Goal: Submit feedback/report problem: Provide input to the site owners about the experience or issues

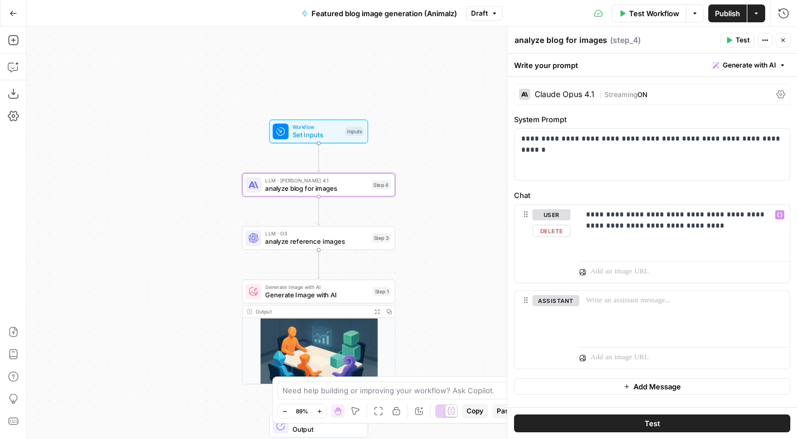
scroll to position [13, 0]
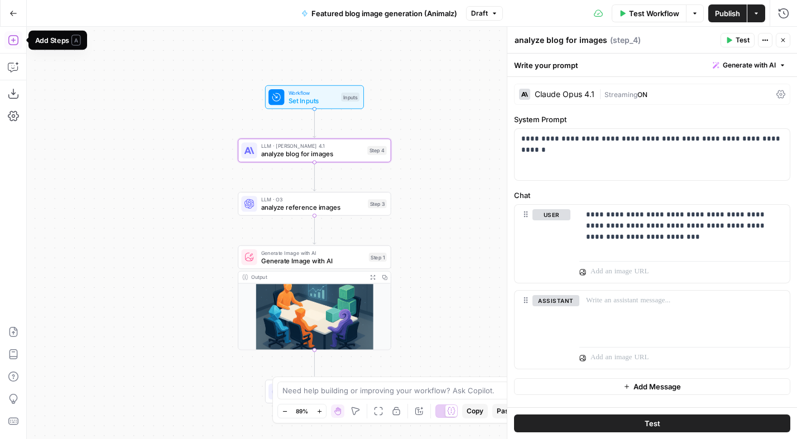
click at [15, 37] on icon "button" at bounding box center [13, 40] width 11 height 11
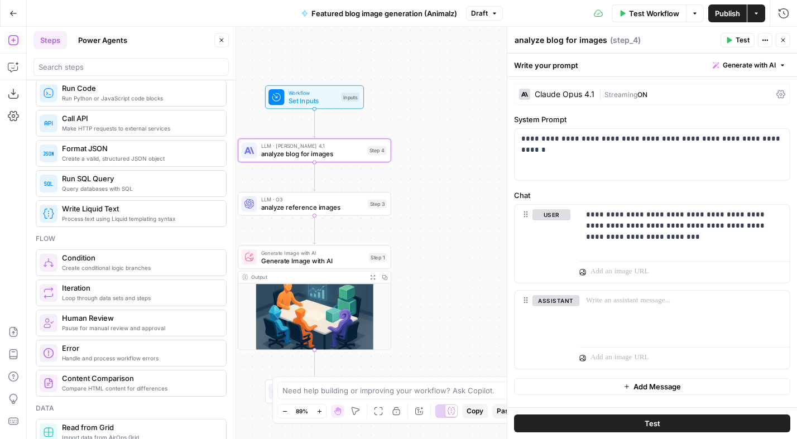
scroll to position [275, 0]
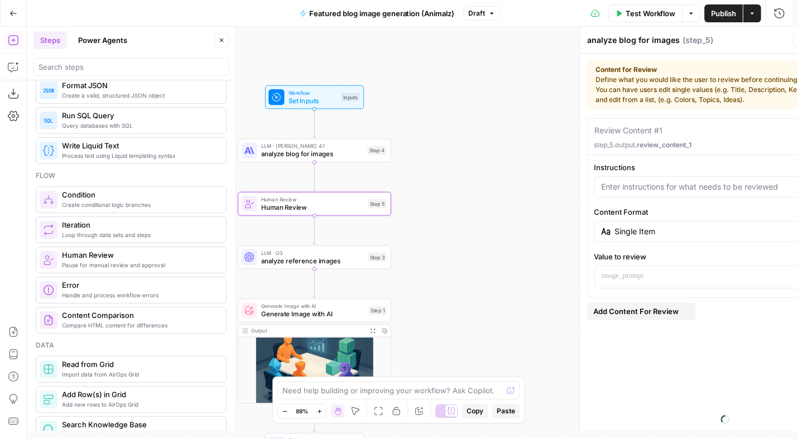
type textarea "Human Review"
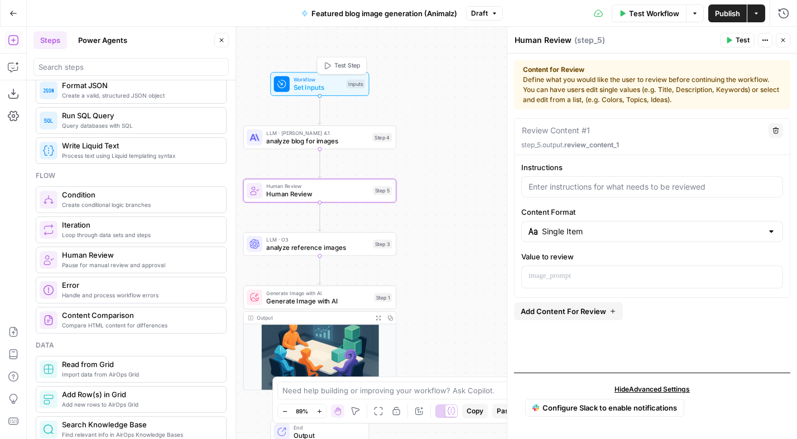
click at [319, 83] on span "Set Inputs" at bounding box center [318, 88] width 49 height 10
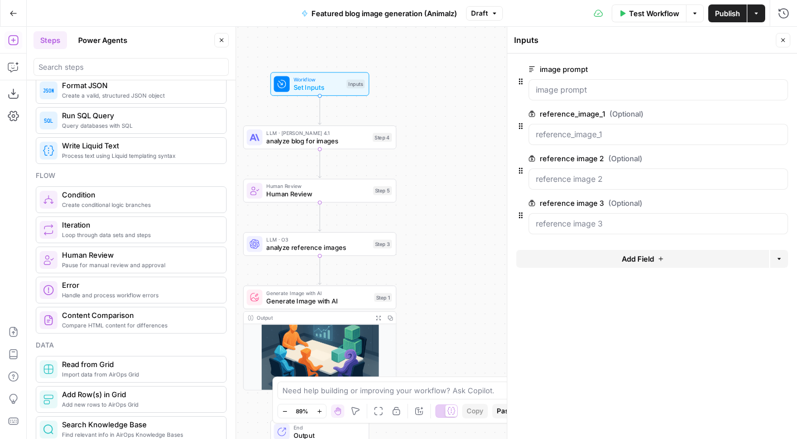
click at [642, 260] on span "Add Field" at bounding box center [638, 258] width 32 height 11
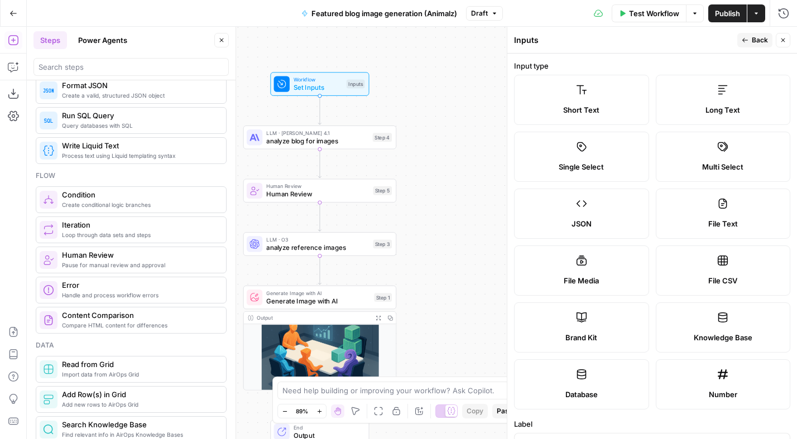
click at [728, 209] on label "File Text" at bounding box center [723, 214] width 135 height 50
type textarea "Supports .pdf, .txt, .docx, .md file types"
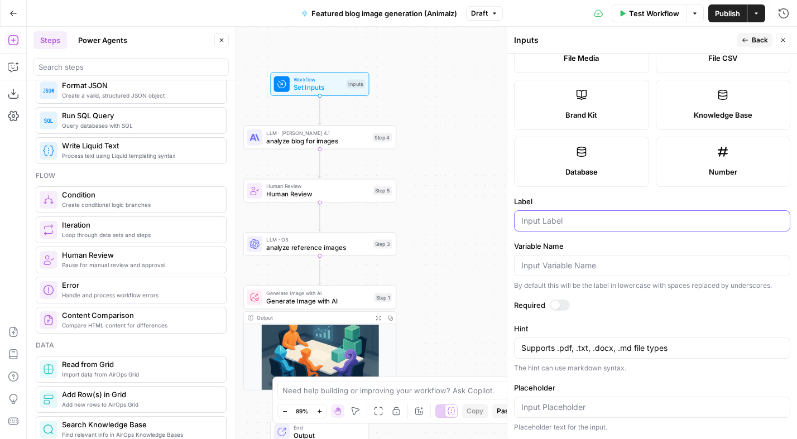
click at [555, 223] on input "Label" at bounding box center [653, 221] width 262 height 11
type input "Content asset"
click at [559, 305] on div at bounding box center [555, 305] width 9 height 9
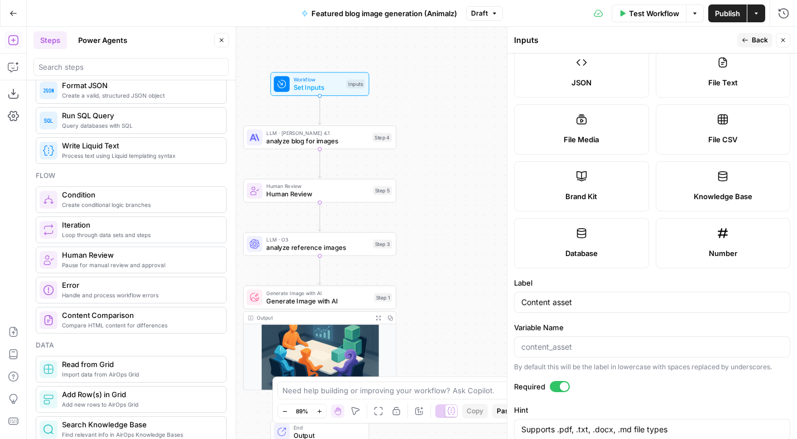
scroll to position [0, 0]
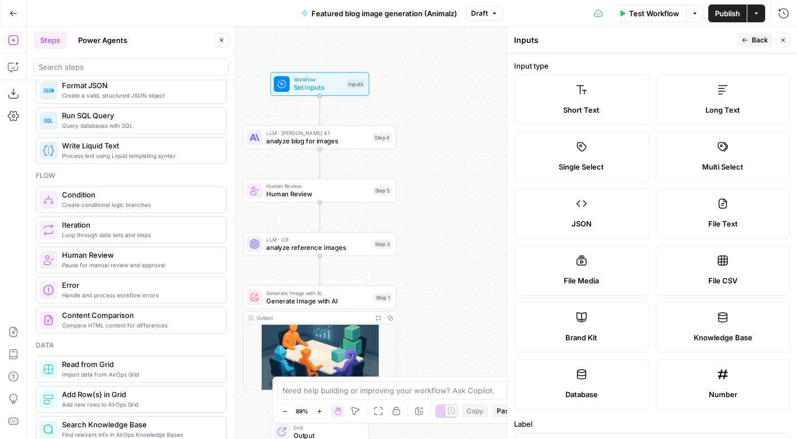
click at [756, 39] on span "Back" at bounding box center [760, 40] width 16 height 10
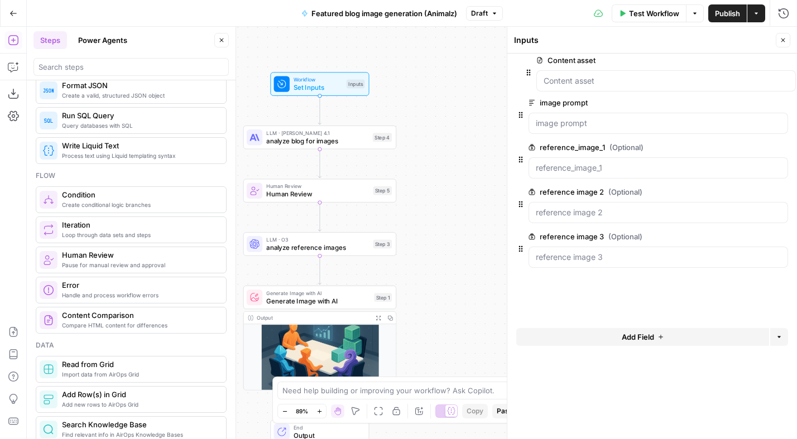
drag, startPoint x: 521, startPoint y: 256, endPoint x: 529, endPoint y: 64, distance: 192.3
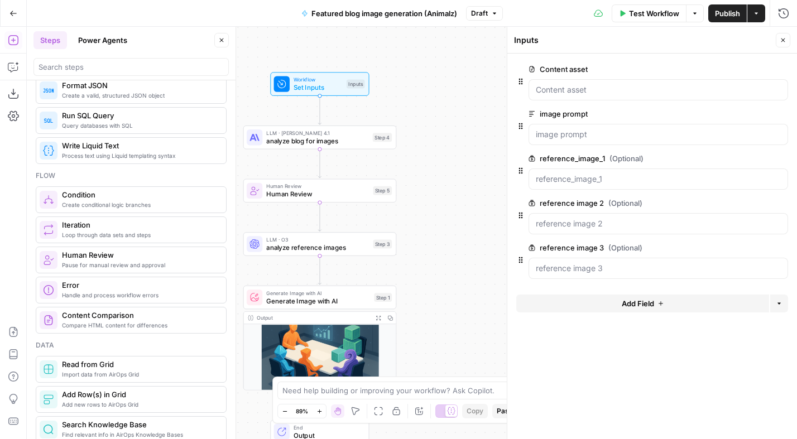
click at [779, 115] on icon "button" at bounding box center [782, 114] width 6 height 6
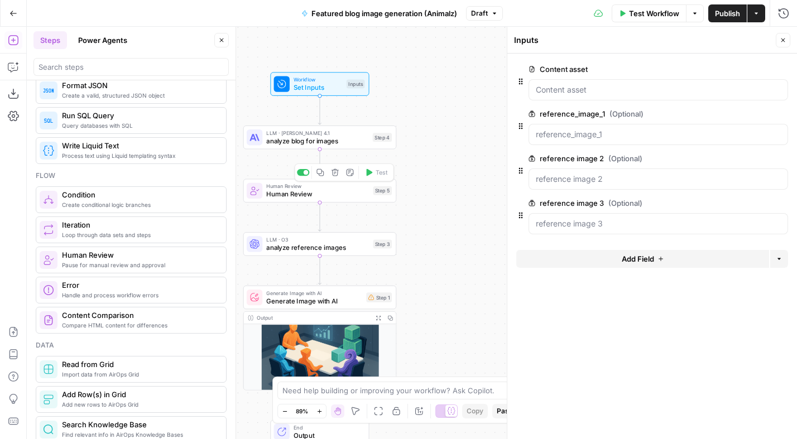
click at [302, 196] on span "Human Review" at bounding box center [317, 194] width 103 height 10
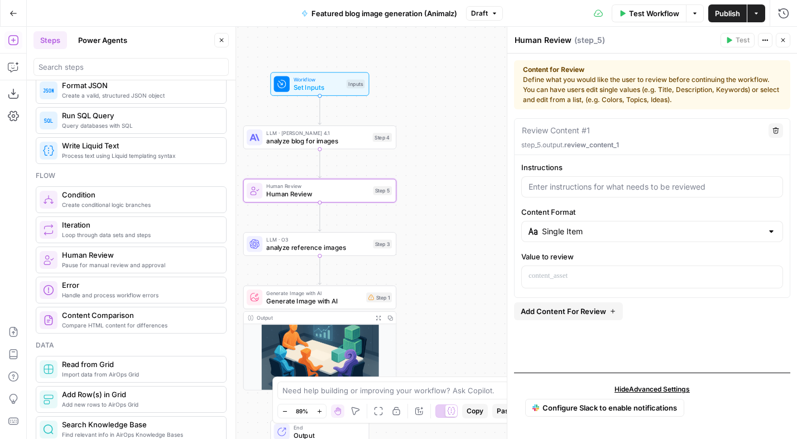
click at [772, 232] on div at bounding box center [771, 231] width 9 height 11
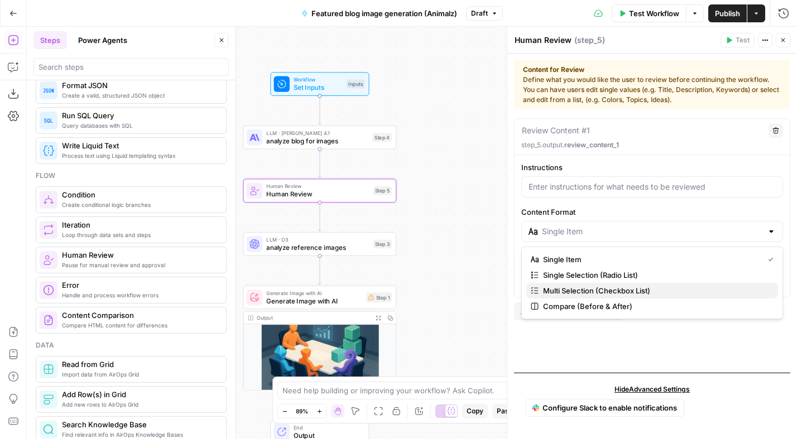
click at [633, 291] on span "Multi Selection (Checkbox List)" at bounding box center [656, 290] width 226 height 11
type input "Multi Selection (Checkbox List)"
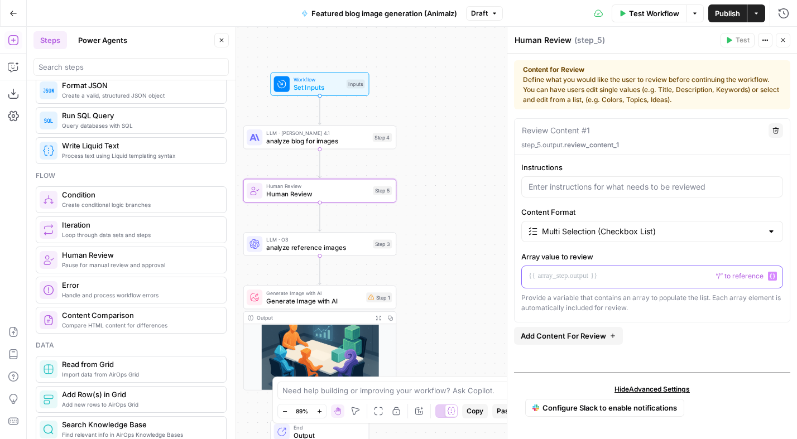
click at [553, 271] on p at bounding box center [652, 276] width 247 height 11
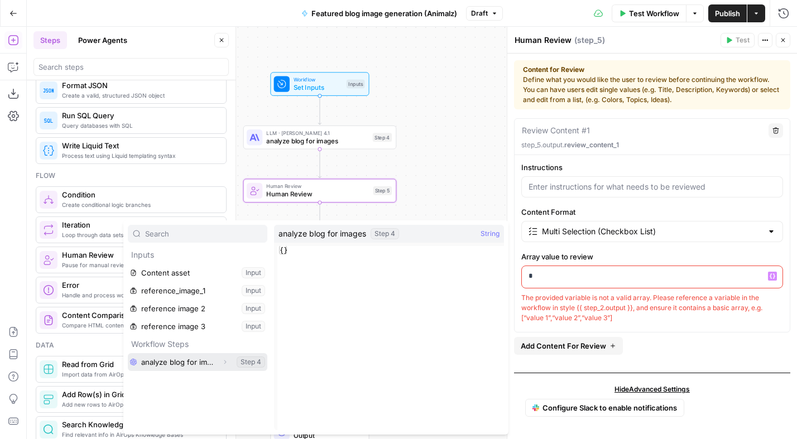
click at [226, 358] on button "Expand" at bounding box center [225, 362] width 15 height 15
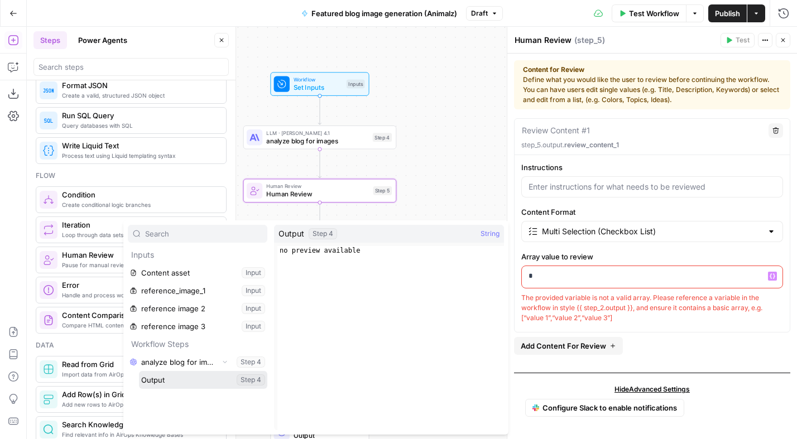
click at [182, 377] on button "Select variable Output" at bounding box center [203, 380] width 128 height 18
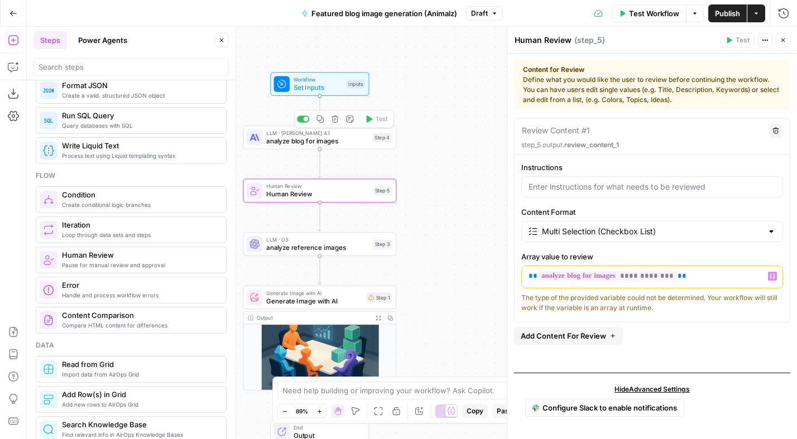
click at [313, 143] on span "analyze blog for images" at bounding box center [317, 141] width 102 height 10
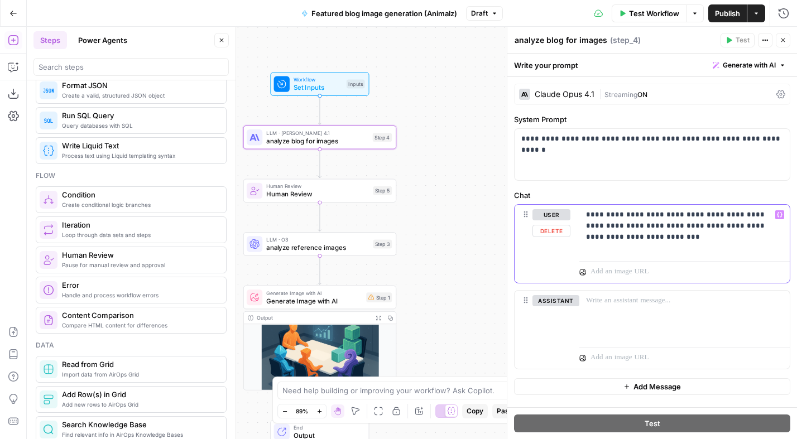
click at [632, 238] on p "**********" at bounding box center [684, 226] width 197 height 34
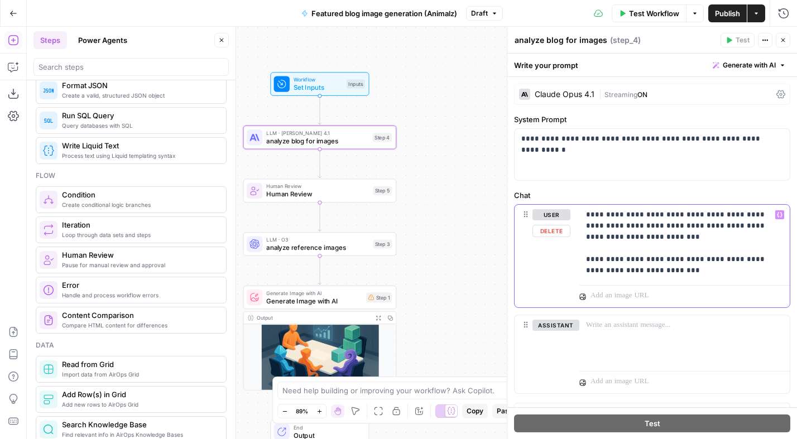
drag, startPoint x: 589, startPoint y: 215, endPoint x: 600, endPoint y: 220, distance: 12.2
click at [588, 215] on p "**********" at bounding box center [680, 242] width 189 height 67
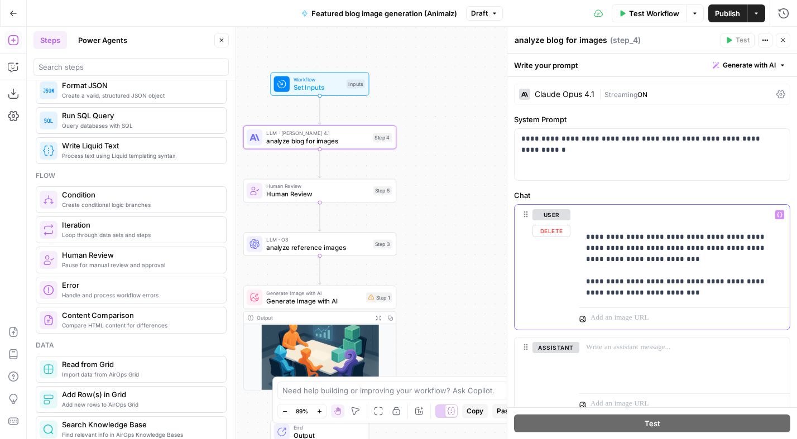
click at [776, 216] on button "Variables Menu" at bounding box center [780, 215] width 9 height 9
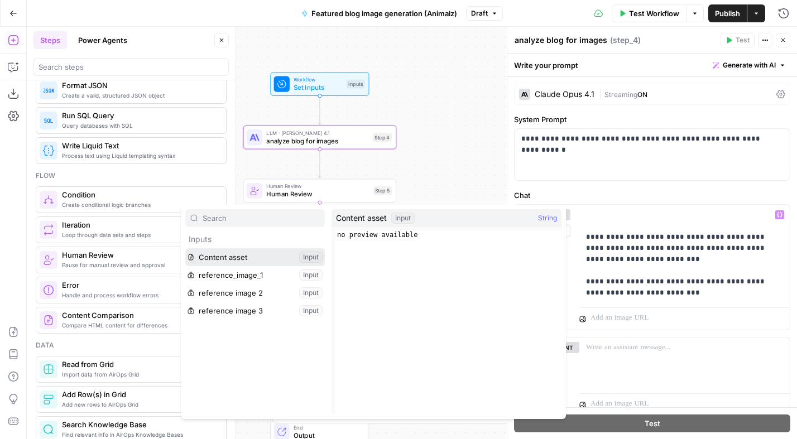
click at [239, 259] on button "Select variable Content asset" at bounding box center [255, 257] width 140 height 18
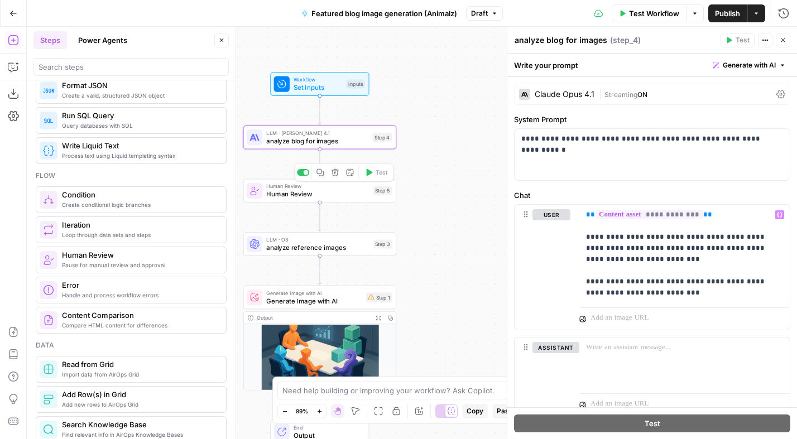
click at [314, 192] on span "Human Review" at bounding box center [317, 194] width 103 height 10
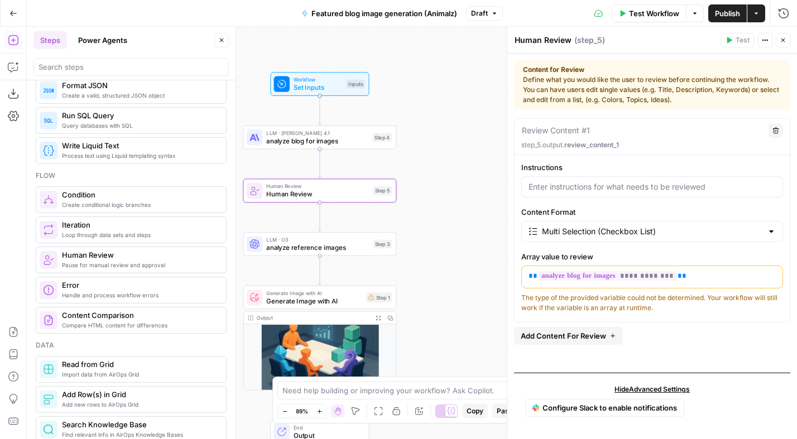
click at [586, 195] on div at bounding box center [653, 186] width 262 height 21
type input "Pick the concept you like best"
click at [323, 249] on span "analyze reference images" at bounding box center [317, 248] width 103 height 10
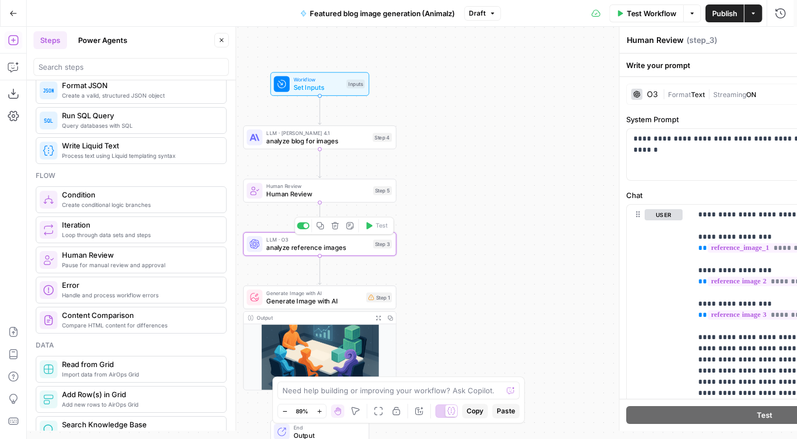
type textarea "analyze reference images"
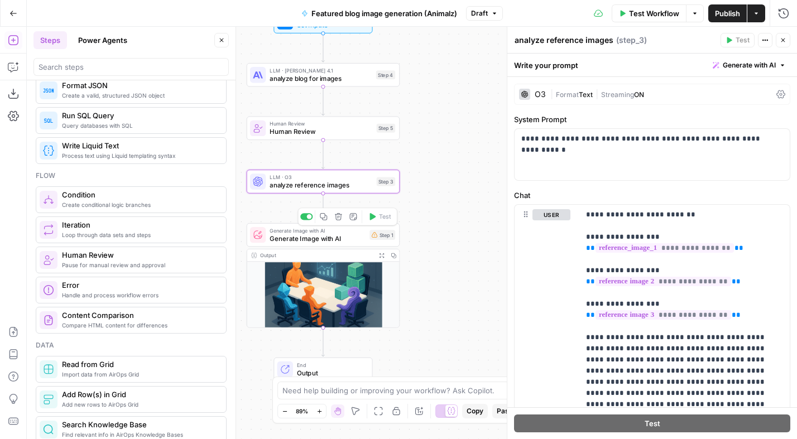
click at [329, 236] on span "Generate Image with AI" at bounding box center [318, 238] width 96 height 10
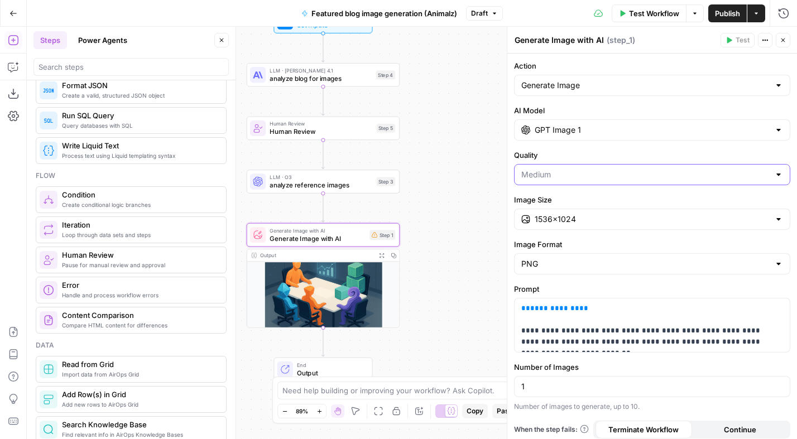
click at [616, 178] on input "Quality" at bounding box center [646, 174] width 248 height 11
type input "Medium"
click at [617, 147] on div "**********" at bounding box center [653, 250] width 290 height 392
click at [573, 389] on input "1" at bounding box center [653, 386] width 262 height 11
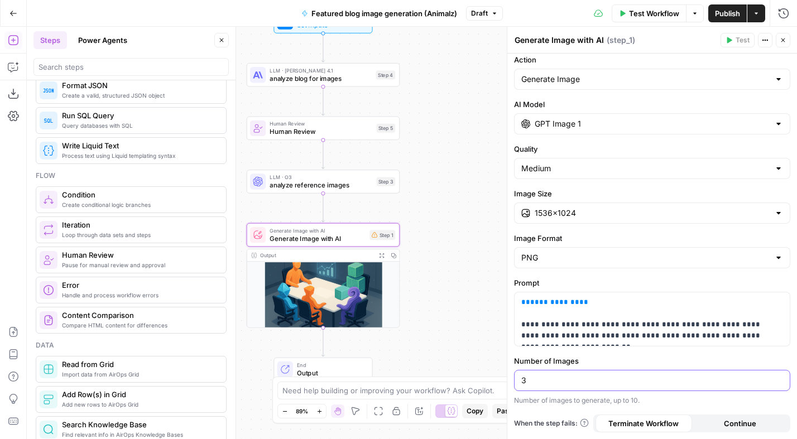
type input "3"
click at [568, 170] on input "Quality" at bounding box center [646, 168] width 248 height 11
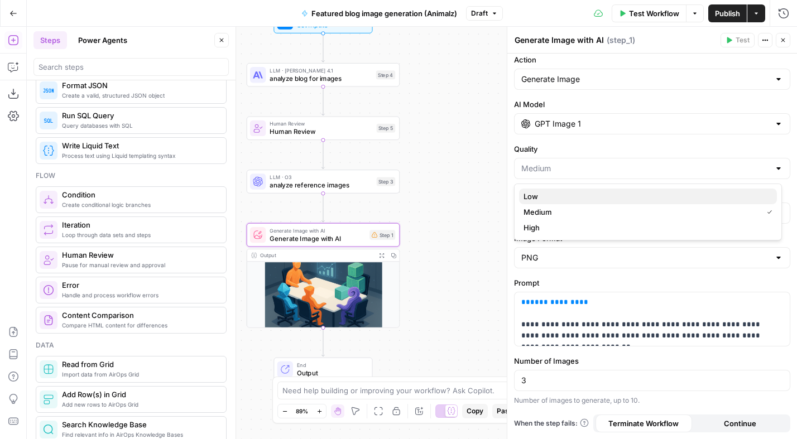
click at [547, 198] on span "Low" at bounding box center [646, 196] width 245 height 11
type input "Low"
click at [576, 217] on input "Image Size" at bounding box center [652, 213] width 235 height 11
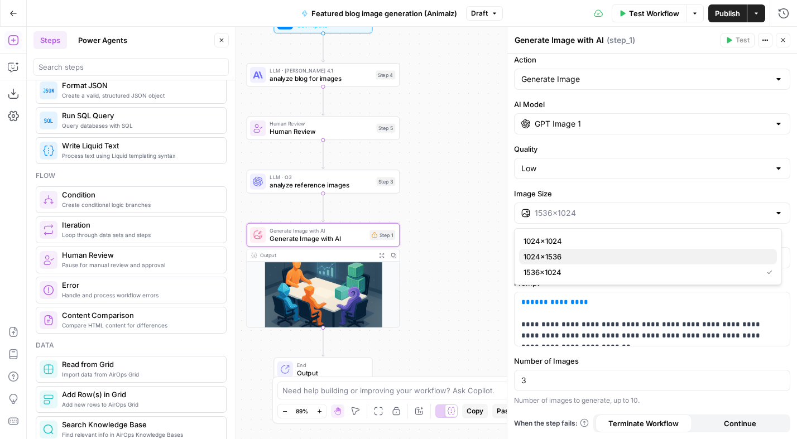
click at [572, 259] on span "1024×1536" at bounding box center [646, 256] width 245 height 11
type input "1024×1536"
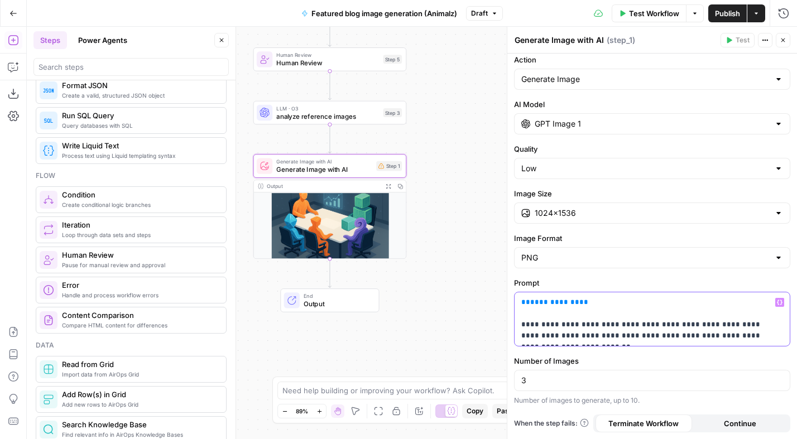
drag, startPoint x: 598, startPoint y: 305, endPoint x: 519, endPoint y: 302, distance: 78.8
click at [519, 302] on div "**********" at bounding box center [652, 320] width 275 height 54
click at [333, 118] on span "analyze reference images" at bounding box center [327, 116] width 103 height 10
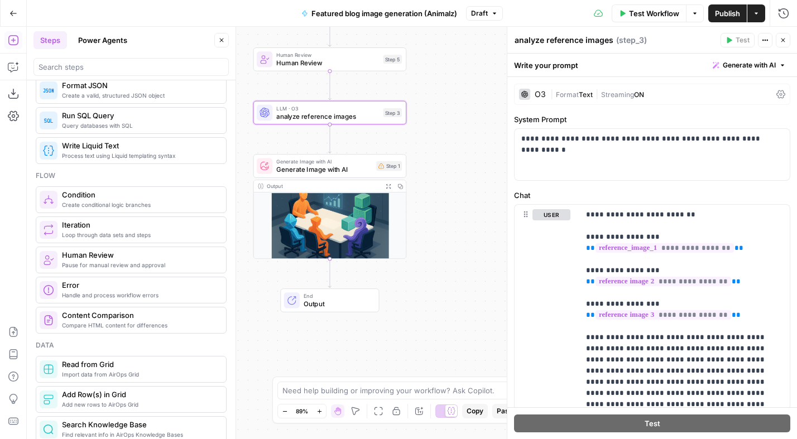
scroll to position [0, 0]
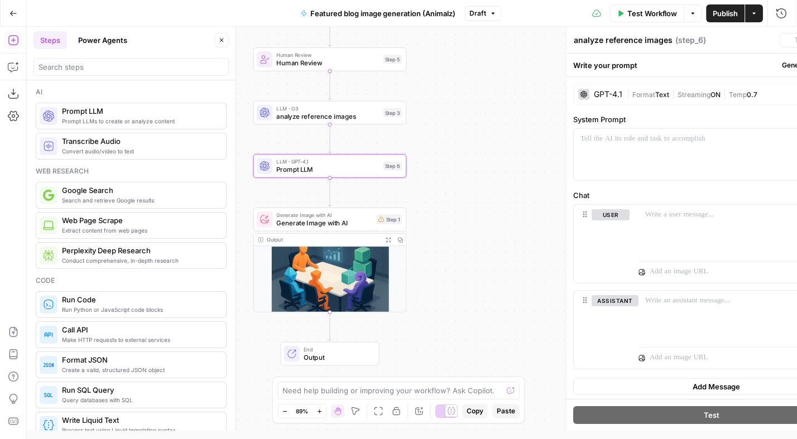
type textarea "Prompt LLM"
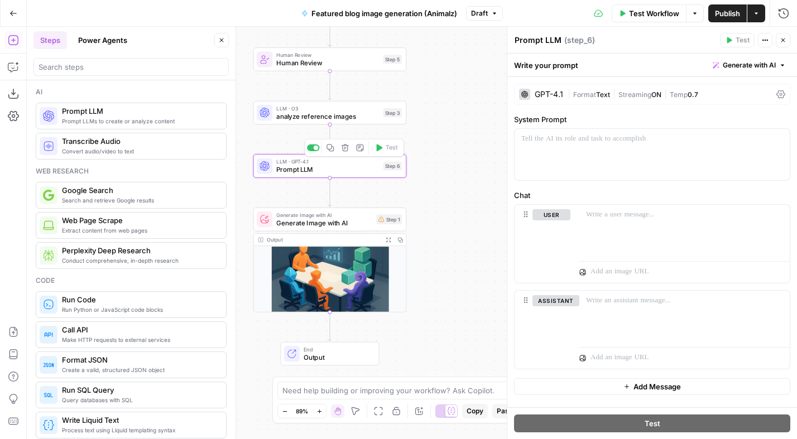
click at [333, 165] on span "Prompt LLM" at bounding box center [327, 170] width 103 height 10
click at [562, 95] on div "GPT-4.1" at bounding box center [549, 94] width 28 height 8
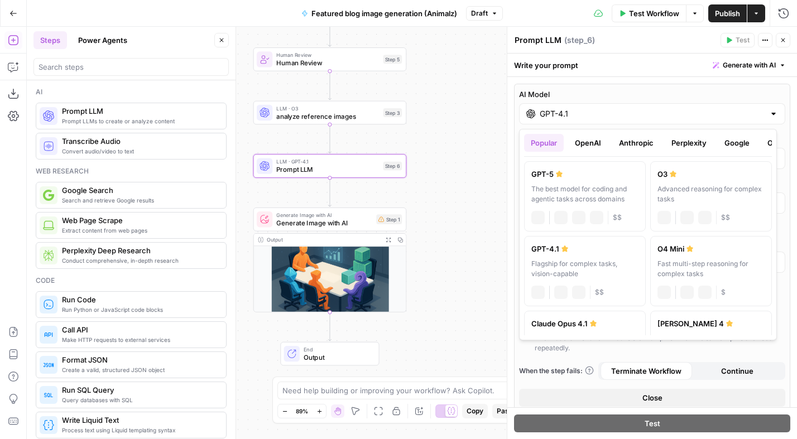
click at [575, 119] on div "GPT-4.1" at bounding box center [652, 113] width 266 height 21
click at [576, 181] on label "GPT-5 The best model for coding and agentic tasks across domains chat Vision Ca…" at bounding box center [585, 196] width 122 height 70
type input "GPT-5"
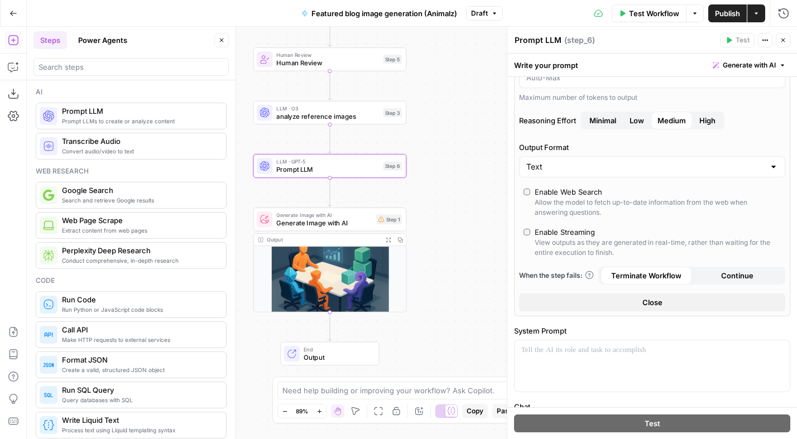
scroll to position [182, 0]
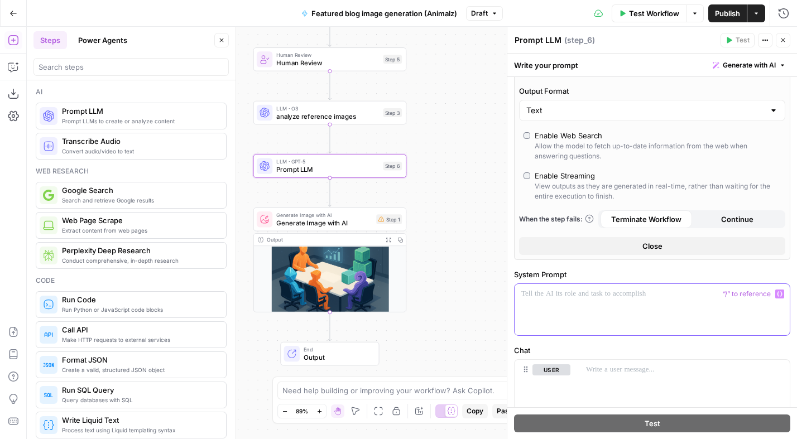
click at [576, 302] on div at bounding box center [652, 309] width 275 height 51
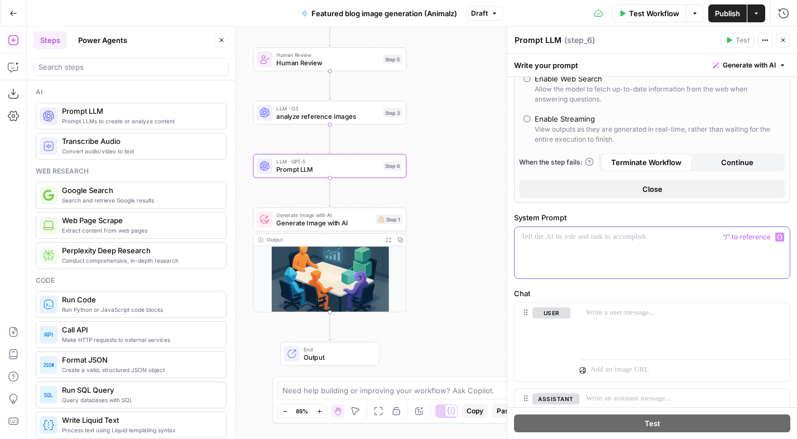
scroll to position [238, 0]
drag, startPoint x: 327, startPoint y: 111, endPoint x: 331, endPoint y: 89, distance: 22.1
click at [327, 111] on div "LLM · O3 analyze reference images" at bounding box center [327, 112] width 103 height 17
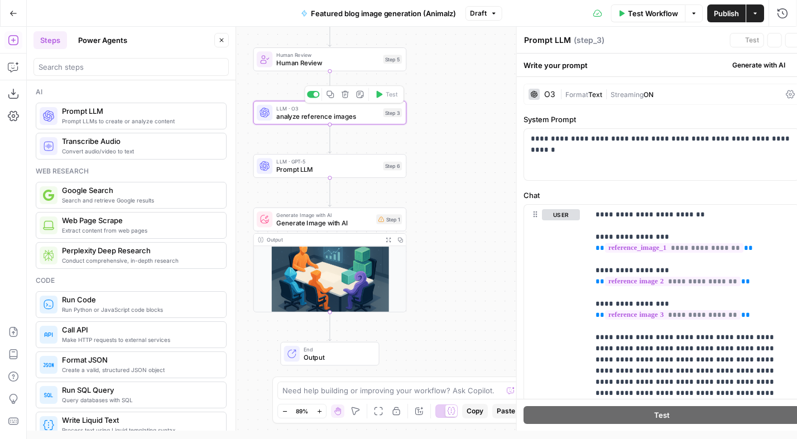
type textarea "analyze reference images"
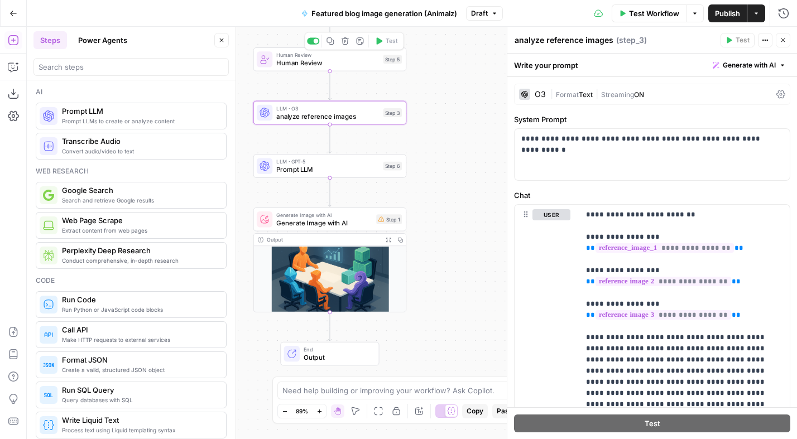
click at [327, 65] on span "Human Review" at bounding box center [327, 63] width 103 height 10
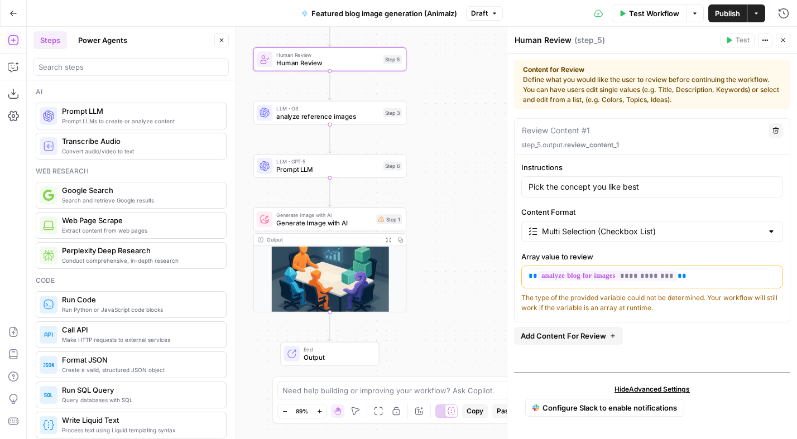
click at [593, 332] on span "Add Content For Review" at bounding box center [563, 336] width 85 height 11
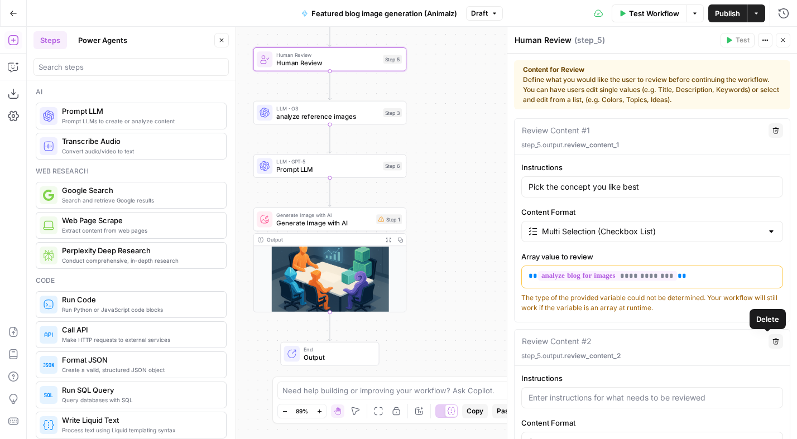
click at [773, 342] on icon "button" at bounding box center [776, 341] width 6 height 6
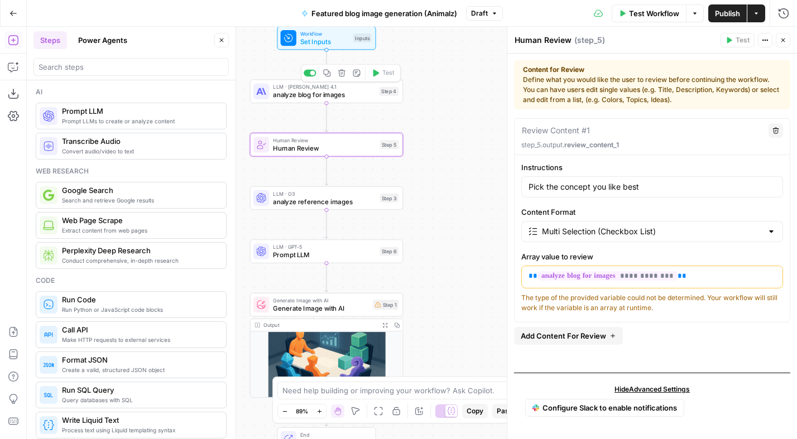
click at [323, 101] on div "LLM · Claude Opus 4.1 analyze blog for images Step 4 Copy step Delete step Add …" at bounding box center [326, 91] width 153 height 24
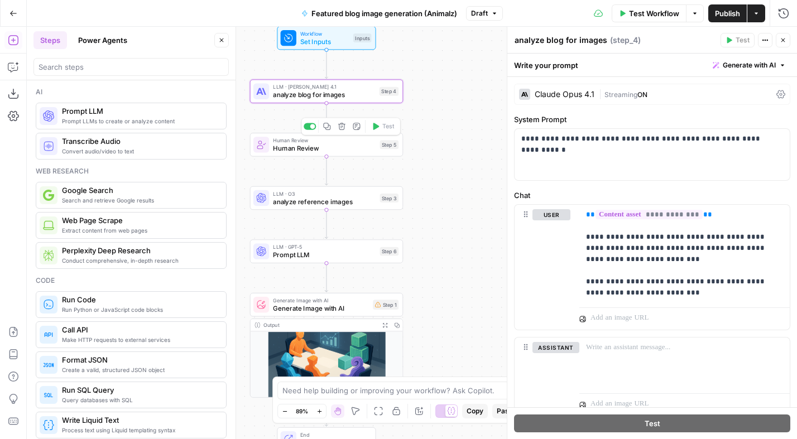
click at [326, 150] on span "Human Review" at bounding box center [324, 149] width 103 height 10
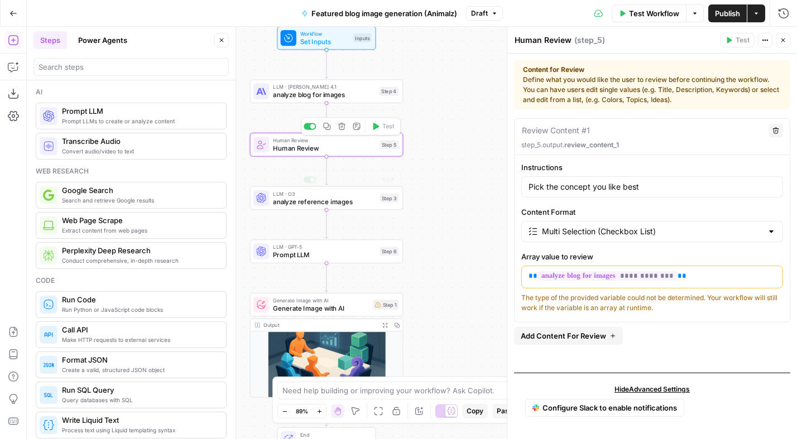
click at [307, 250] on span "Prompt LLM" at bounding box center [324, 255] width 103 height 10
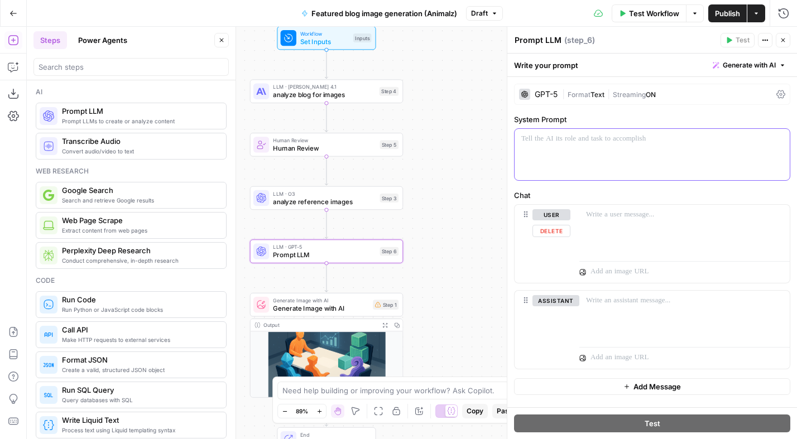
click at [554, 147] on div at bounding box center [652, 154] width 275 height 51
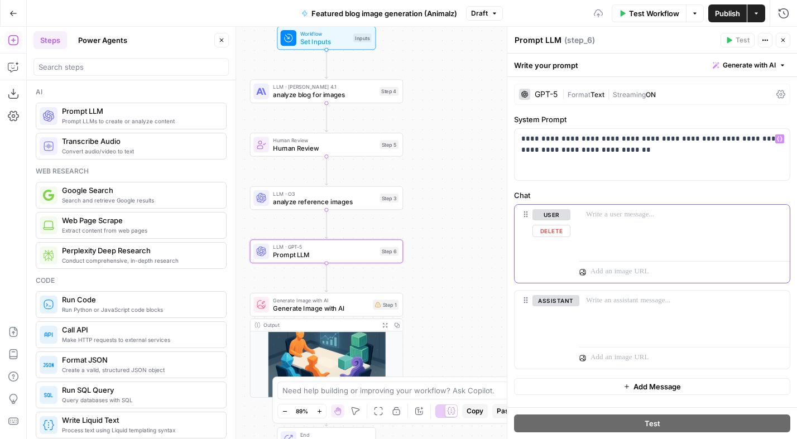
drag, startPoint x: 590, startPoint y: 223, endPoint x: 596, endPoint y: 224, distance: 6.2
click at [596, 224] on div at bounding box center [685, 230] width 211 height 51
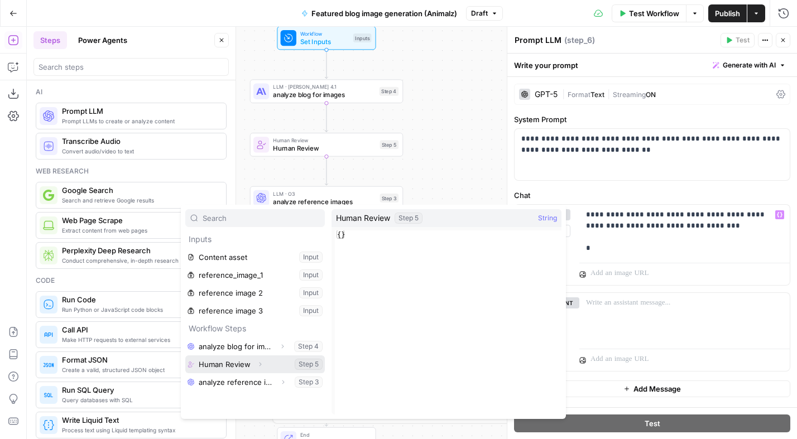
click at [255, 364] on button "Expand" at bounding box center [260, 364] width 15 height 15
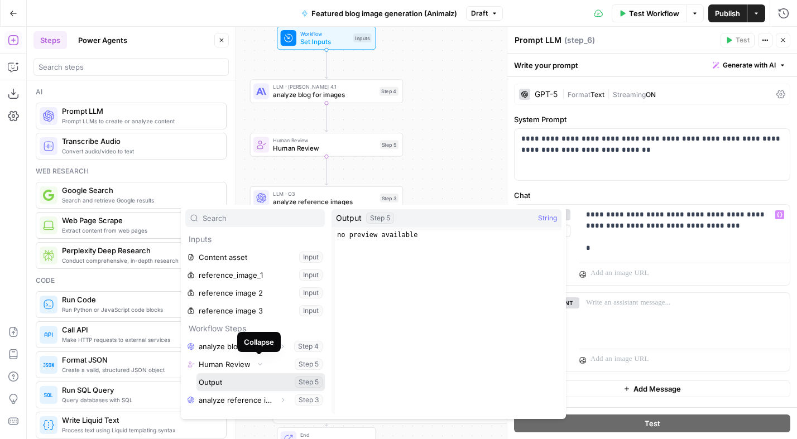
click at [236, 378] on button "Select variable Output" at bounding box center [261, 383] width 128 height 18
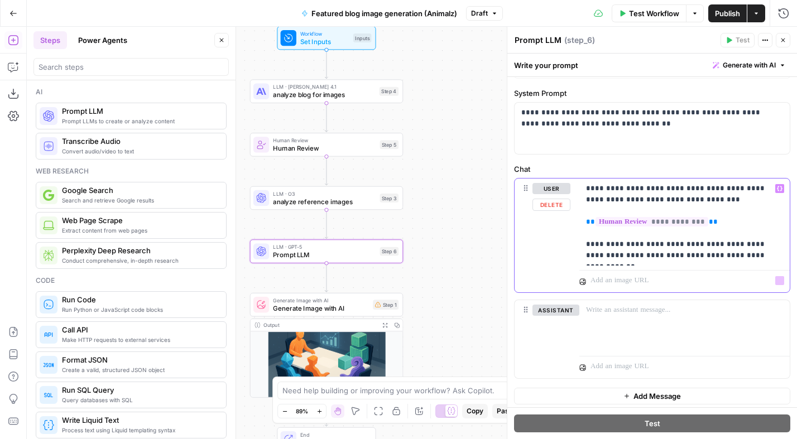
scroll to position [30, 0]
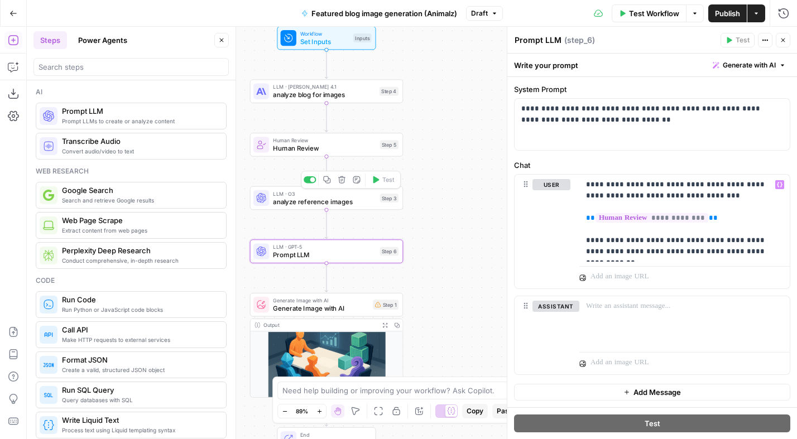
click at [320, 205] on span "analyze reference images" at bounding box center [324, 202] width 103 height 10
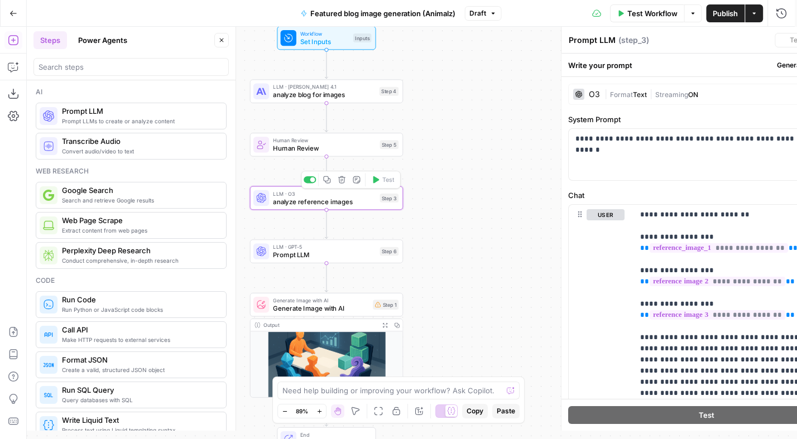
type textarea "analyze reference images"
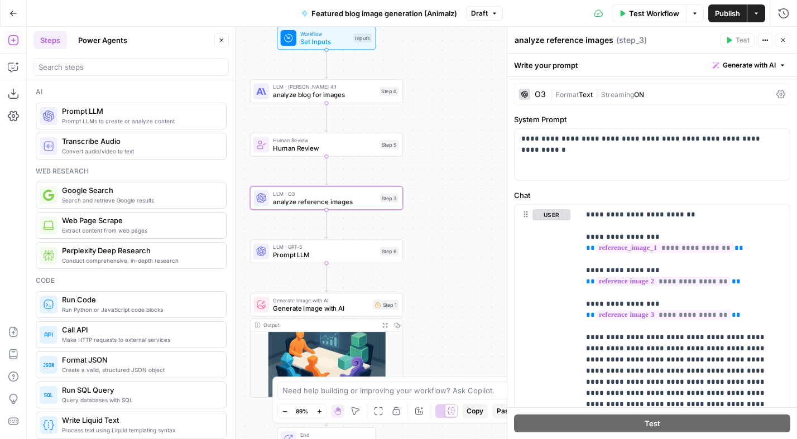
click at [304, 308] on span "Generate Image with AI" at bounding box center [321, 309] width 96 height 10
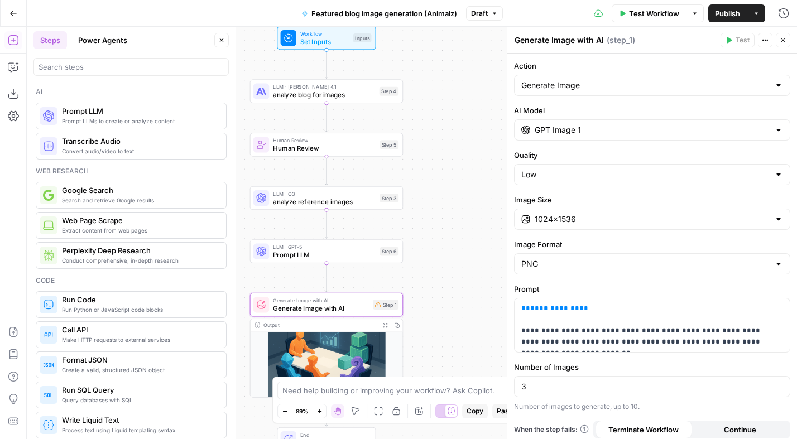
scroll to position [6, 0]
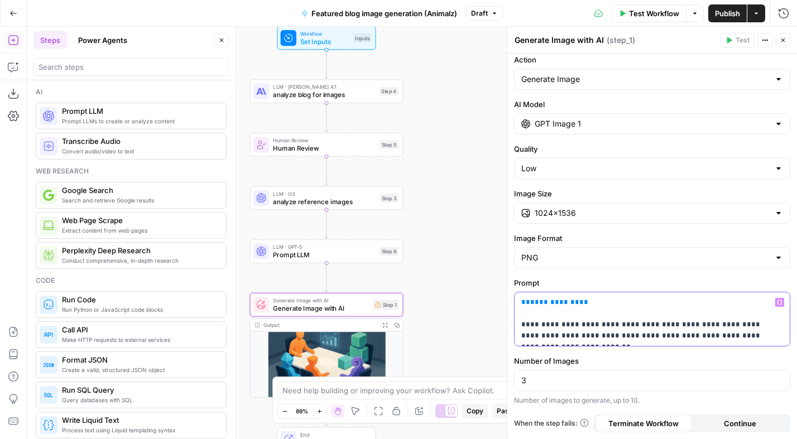
click at [599, 300] on p "**********" at bounding box center [648, 319] width 253 height 45
drag, startPoint x: 776, startPoint y: 337, endPoint x: 614, endPoint y: 322, distance: 162.6
click at [614, 322] on div "**********" at bounding box center [652, 320] width 275 height 54
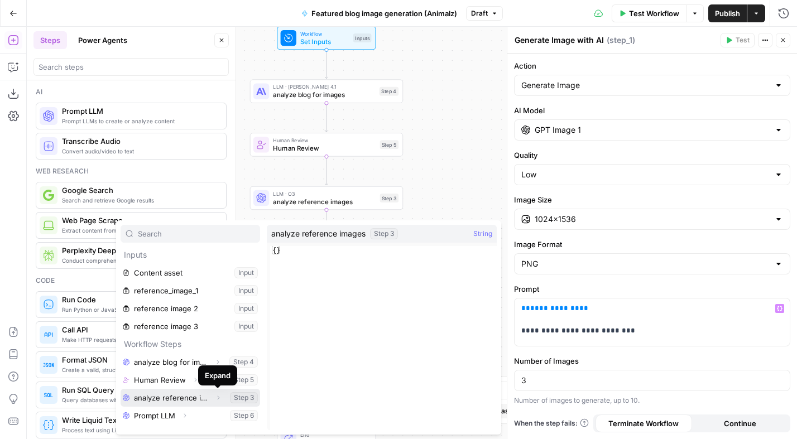
click at [221, 397] on icon "button" at bounding box center [218, 398] width 7 height 7
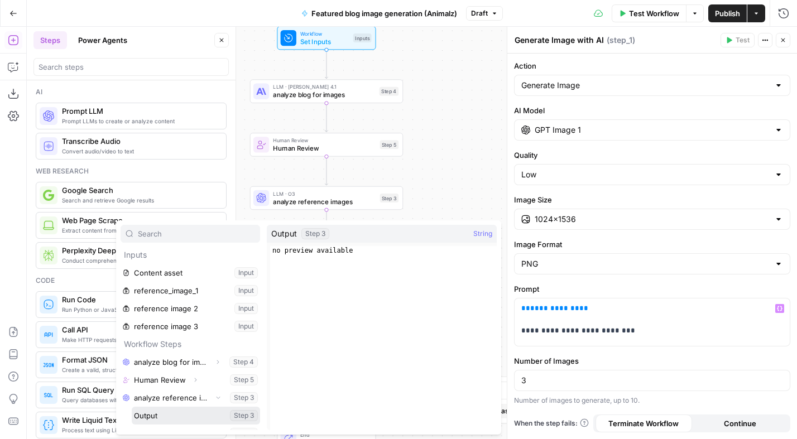
click at [182, 412] on button "Select variable Output" at bounding box center [196, 416] width 128 height 18
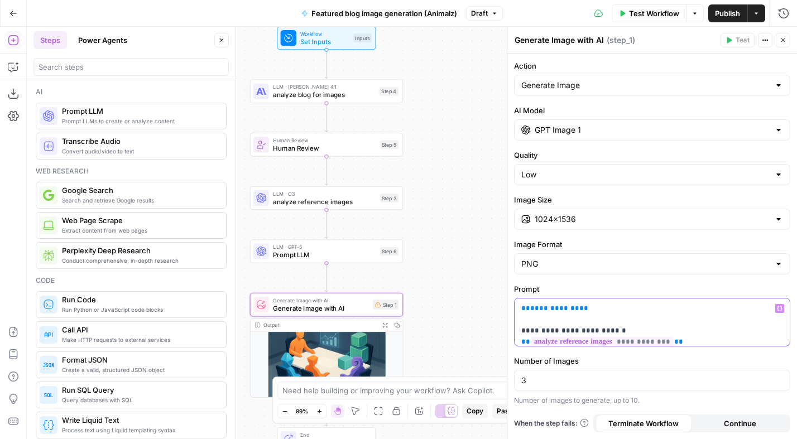
drag, startPoint x: 588, startPoint y: 310, endPoint x: 518, endPoint y: 305, distance: 70.5
click at [518, 305] on div "**********" at bounding box center [652, 322] width 275 height 47
click at [342, 255] on span "Prompt LLM" at bounding box center [324, 255] width 103 height 10
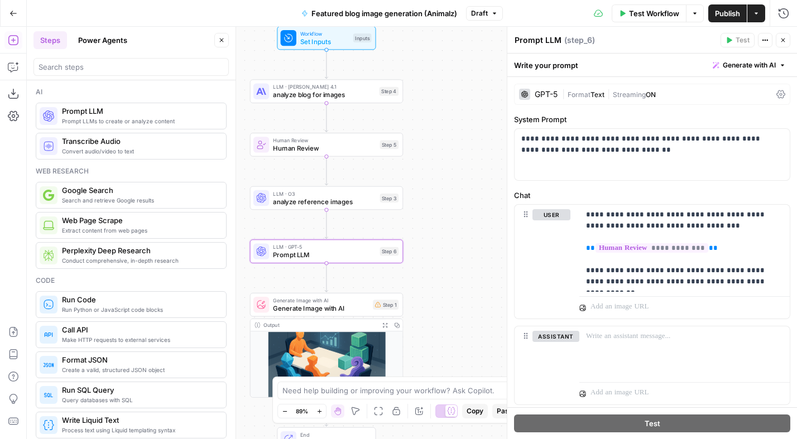
click at [543, 38] on textarea "Prompt LLM" at bounding box center [538, 40] width 47 height 11
type textarea "Write image prompt"
click at [602, 124] on label "System Prompt" at bounding box center [652, 119] width 276 height 11
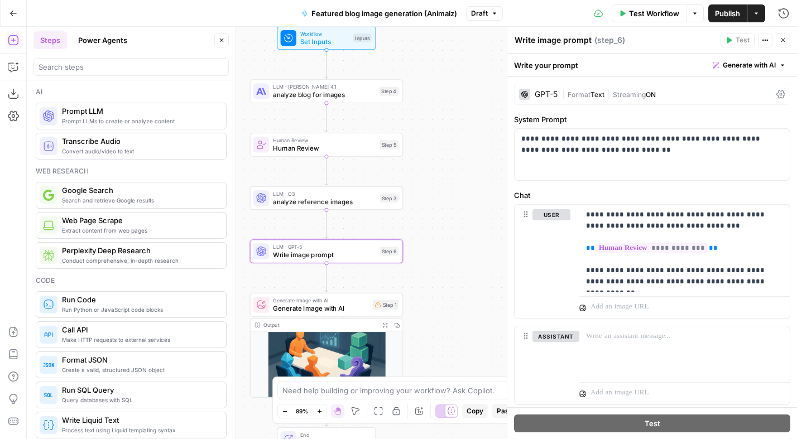
scroll to position [30, 0]
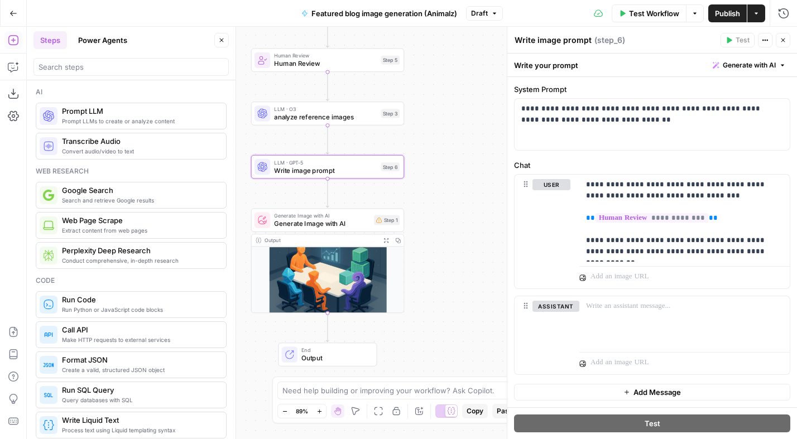
click at [321, 223] on span "Generate Image with AI" at bounding box center [322, 224] width 96 height 10
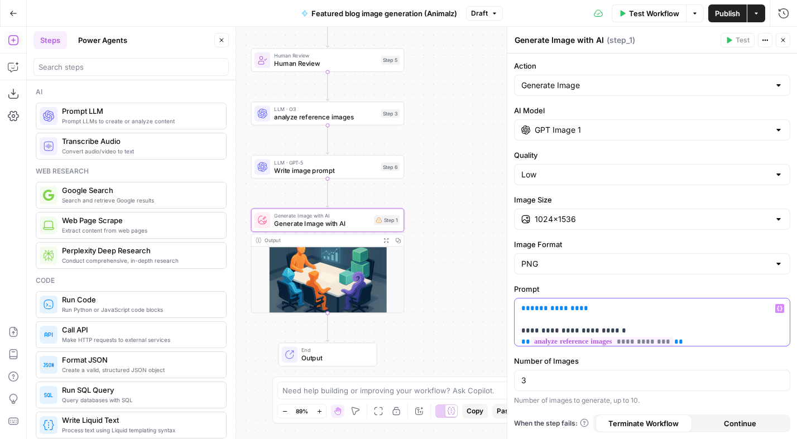
drag, startPoint x: 595, startPoint y: 310, endPoint x: 516, endPoint y: 310, distance: 79.3
click at [516, 310] on div "**********" at bounding box center [652, 322] width 275 height 47
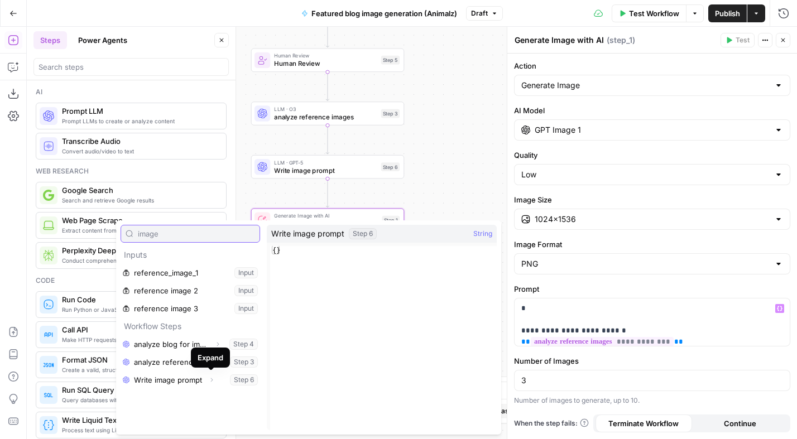
type input "image"
click at [208, 381] on icon "button" at bounding box center [211, 380] width 7 height 7
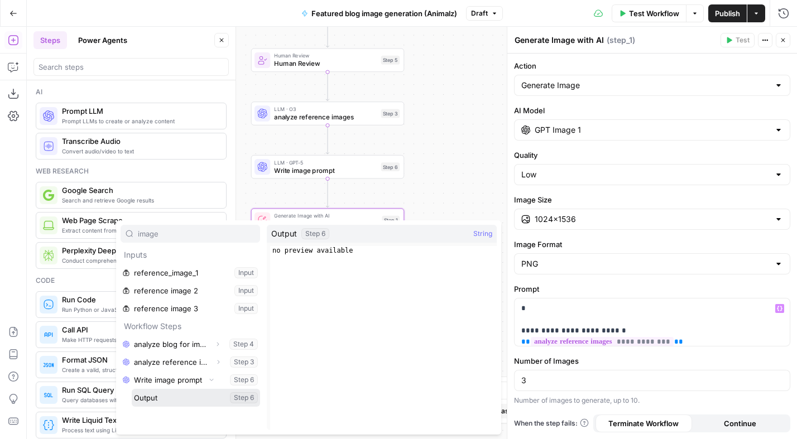
click at [172, 396] on button "Select variable Output" at bounding box center [196, 398] width 128 height 18
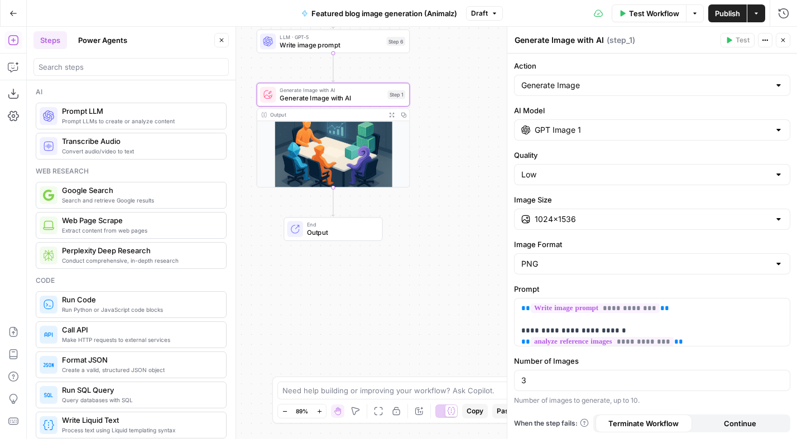
drag, startPoint x: 445, startPoint y: 281, endPoint x: 451, endPoint y: 156, distance: 125.8
click at [451, 156] on div "Workflow Set Inputs Inputs LLM · Claude Opus 4.1 analyze blog for images Step 4…" at bounding box center [412, 233] width 771 height 413
click at [660, 182] on div "Low" at bounding box center [652, 174] width 276 height 21
click at [547, 233] on span "High" at bounding box center [650, 233] width 253 height 11
type input "High"
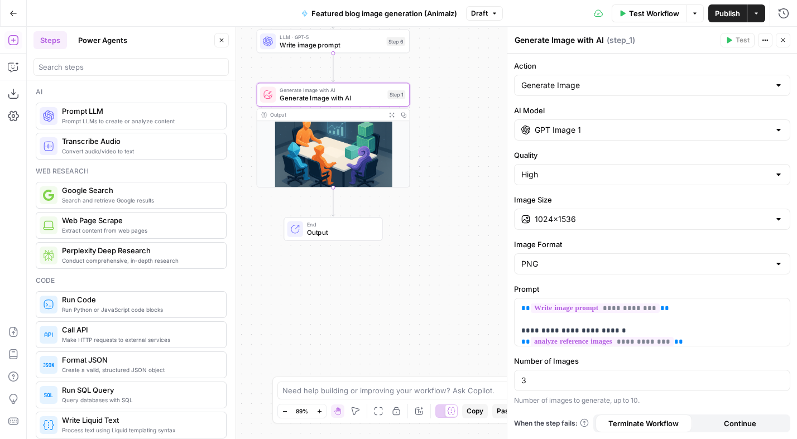
click at [421, 262] on div "Workflow Set Inputs Inputs LLM · Claude Opus 4.1 analyze blog for images Step 4…" at bounding box center [412, 233] width 771 height 413
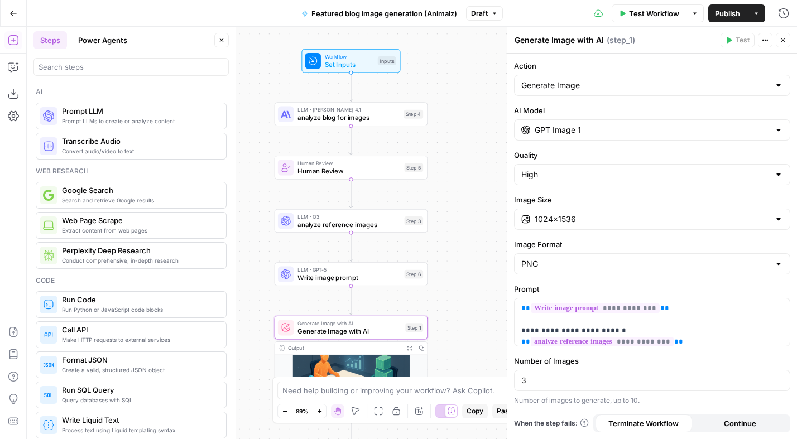
click at [652, 9] on span "Test Workflow" at bounding box center [654, 13] width 50 height 11
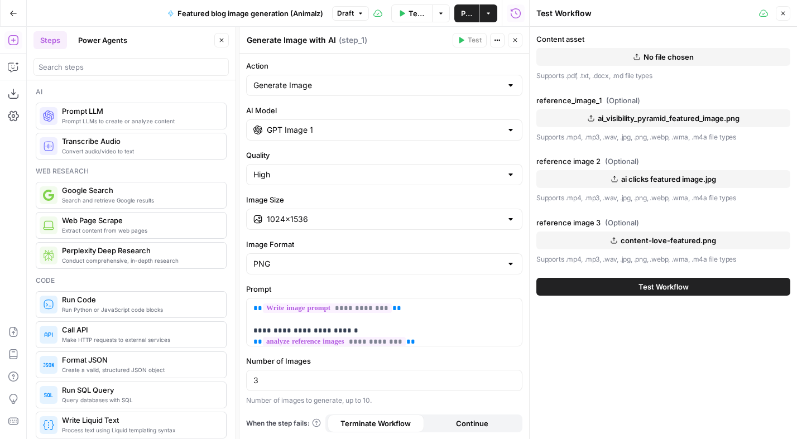
click at [676, 52] on span "No file chosen" at bounding box center [669, 56] width 50 height 11
click at [680, 287] on span "Test Workflow" at bounding box center [664, 286] width 50 height 11
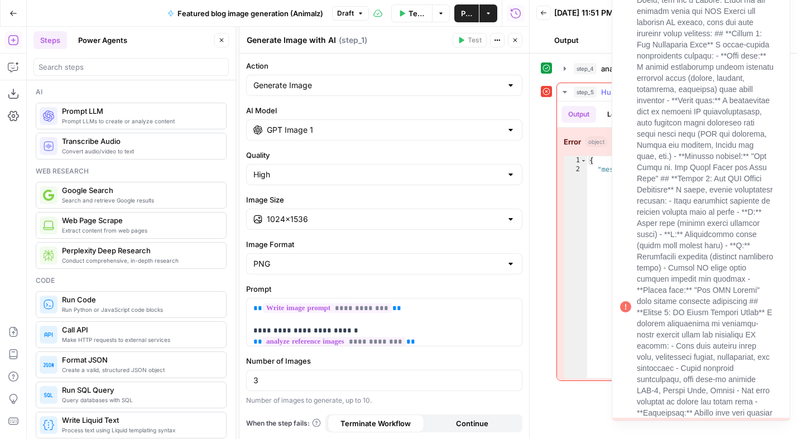
type textarea "**********"
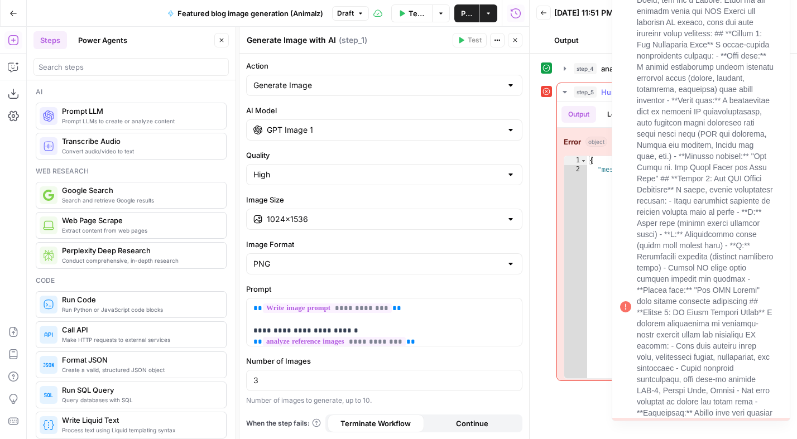
click at [669, 178] on div at bounding box center [705, 307] width 137 height 648
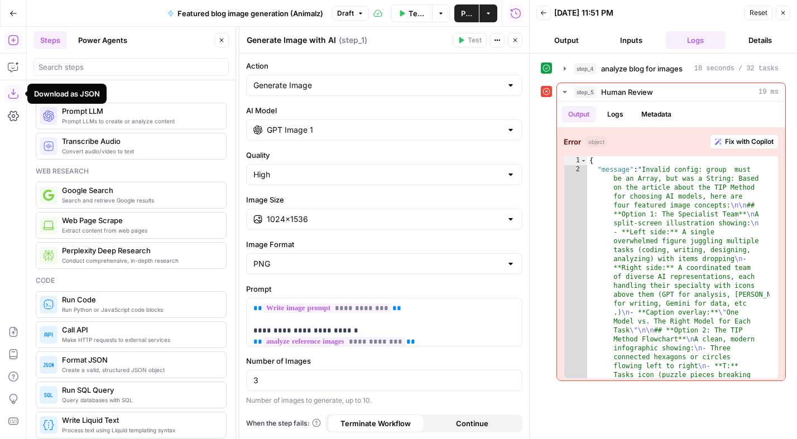
click at [14, 97] on icon "button" at bounding box center [13, 93] width 11 height 11
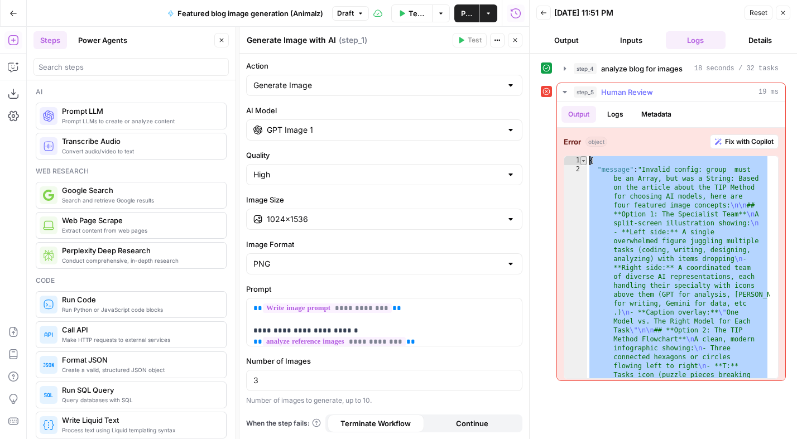
drag, startPoint x: 619, startPoint y: 366, endPoint x: 584, endPoint y: 159, distance: 209.5
click at [584, 159] on div "**********" at bounding box center [671, 267] width 215 height 223
click at [11, 332] on icon "button" at bounding box center [13, 332] width 11 height 11
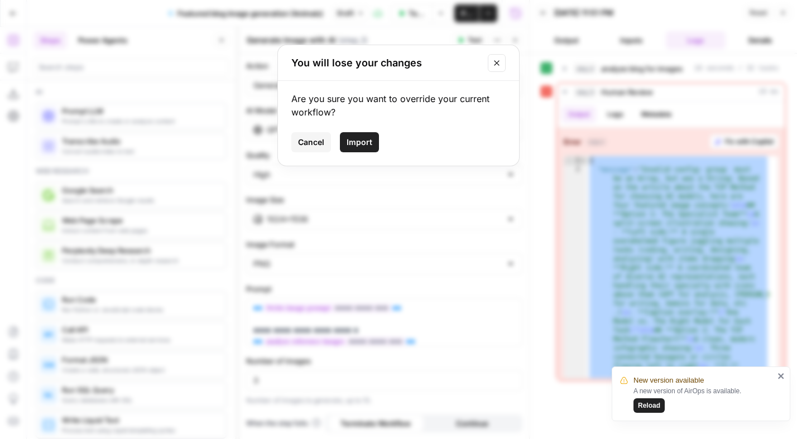
drag, startPoint x: 367, startPoint y: 144, endPoint x: 403, endPoint y: 208, distance: 73.7
click at [367, 144] on span "Import" at bounding box center [360, 142] width 26 height 11
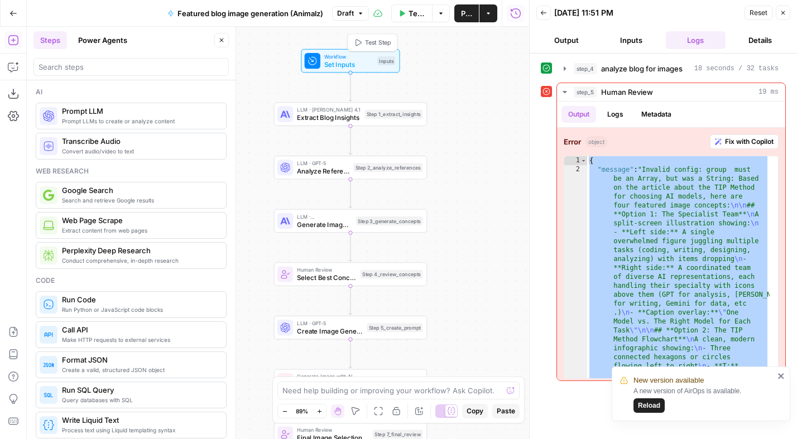
click at [353, 59] on span "Set Inputs" at bounding box center [348, 64] width 49 height 10
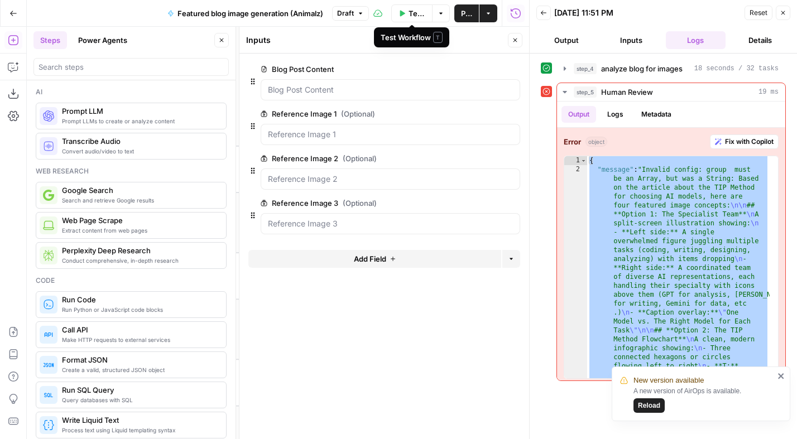
click at [414, 15] on span "Test Workflow" at bounding box center [417, 13] width 17 height 11
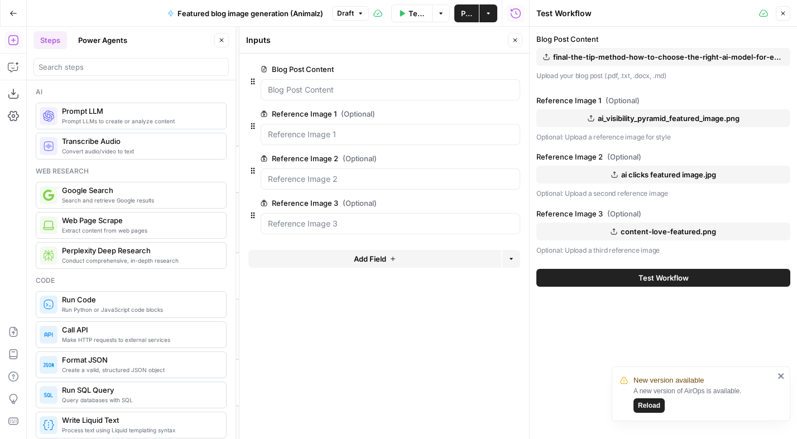
click at [668, 277] on span "Test Workflow" at bounding box center [664, 277] width 50 height 11
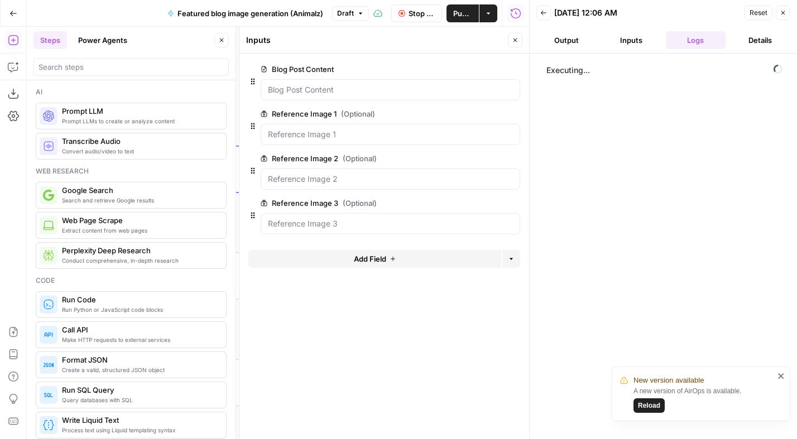
drag, startPoint x: 620, startPoint y: 61, endPoint x: 605, endPoint y: 70, distance: 18.0
click at [620, 61] on span "Executing..." at bounding box center [664, 70] width 243 height 18
click at [590, 72] on span "Executing..." at bounding box center [664, 70] width 243 height 18
click at [657, 404] on span "Reload" at bounding box center [649, 406] width 22 height 10
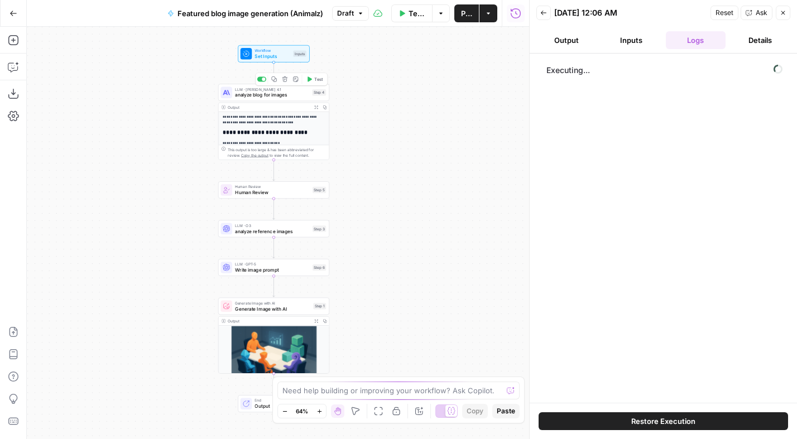
click at [260, 95] on span "analyze blog for images" at bounding box center [272, 95] width 74 height 7
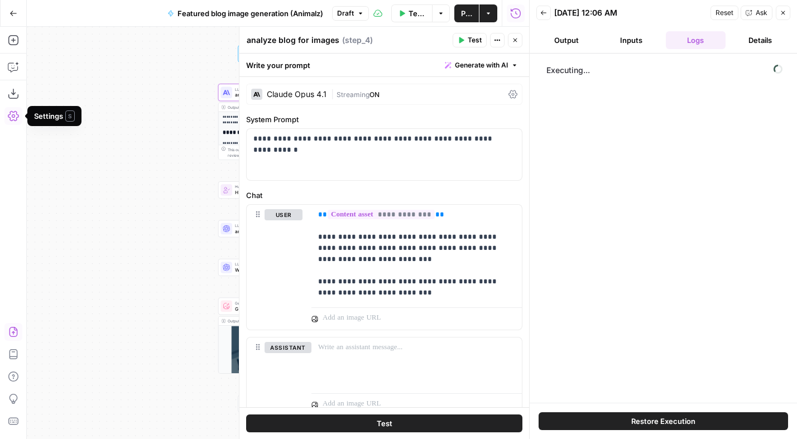
click at [13, 332] on icon "button" at bounding box center [13, 332] width 8 height 10
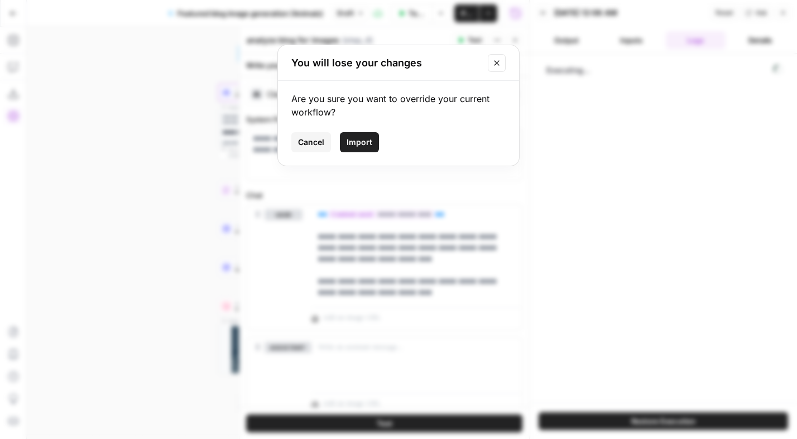
click at [358, 137] on span "Import" at bounding box center [360, 142] width 26 height 11
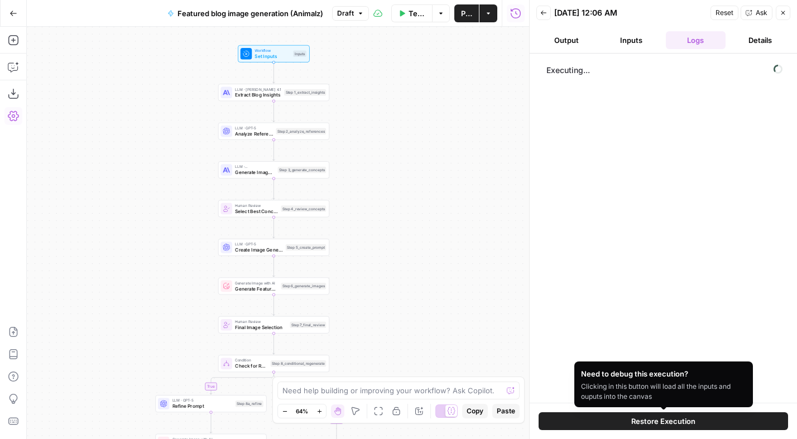
click at [671, 420] on span "Restore Execution" at bounding box center [664, 421] width 64 height 11
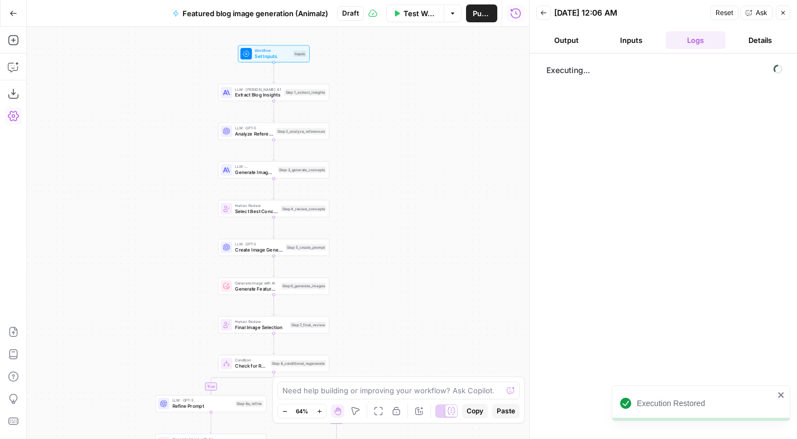
click at [780, 66] on circle at bounding box center [778, 69] width 8 height 8
click at [731, 16] on span "Reset" at bounding box center [725, 13] width 18 height 10
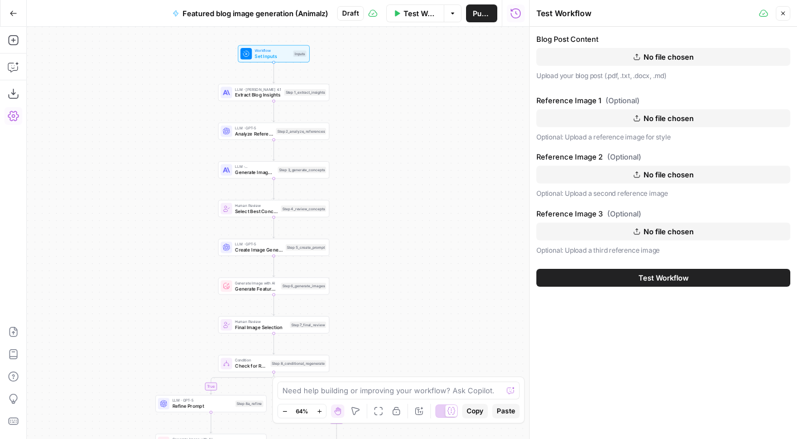
click at [701, 52] on button "No file chosen" at bounding box center [664, 57] width 254 height 18
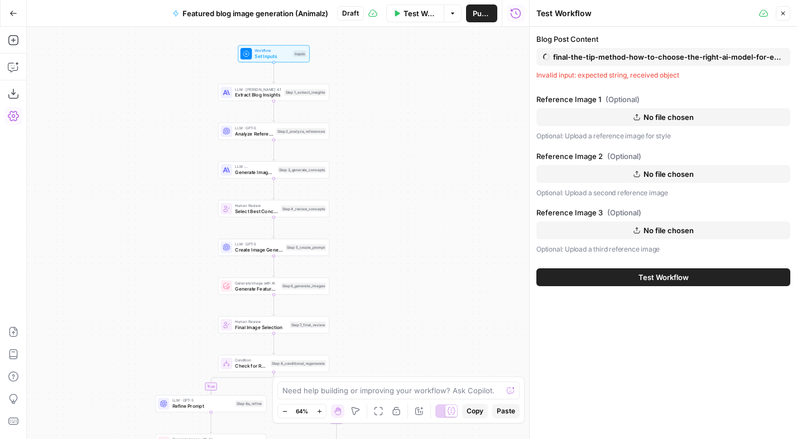
click at [666, 119] on span "No file chosen" at bounding box center [669, 117] width 50 height 11
click at [655, 171] on span "No file chosen" at bounding box center [669, 174] width 50 height 11
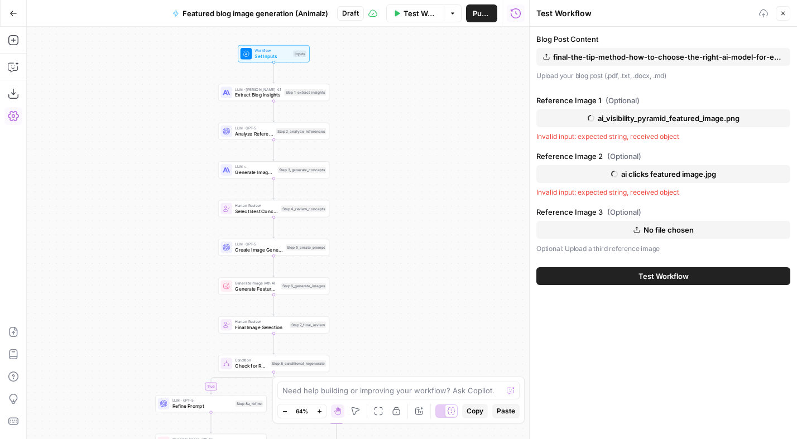
click at [651, 233] on span "No file chosen" at bounding box center [669, 229] width 50 height 11
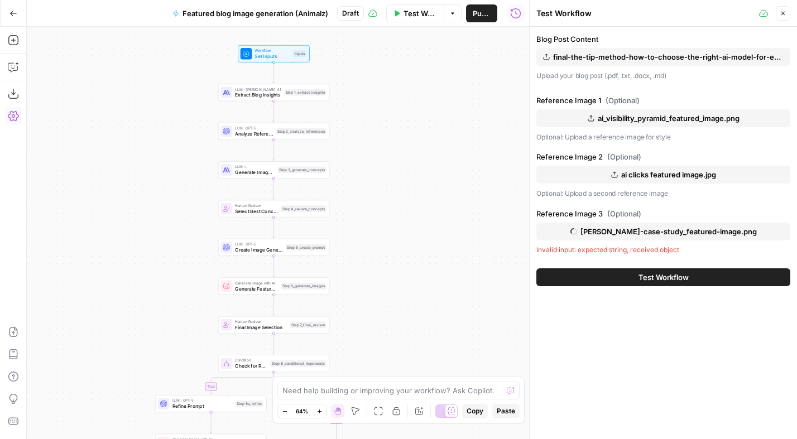
click at [652, 174] on span "ai clicks featured image.jpg" at bounding box center [668, 174] width 95 height 11
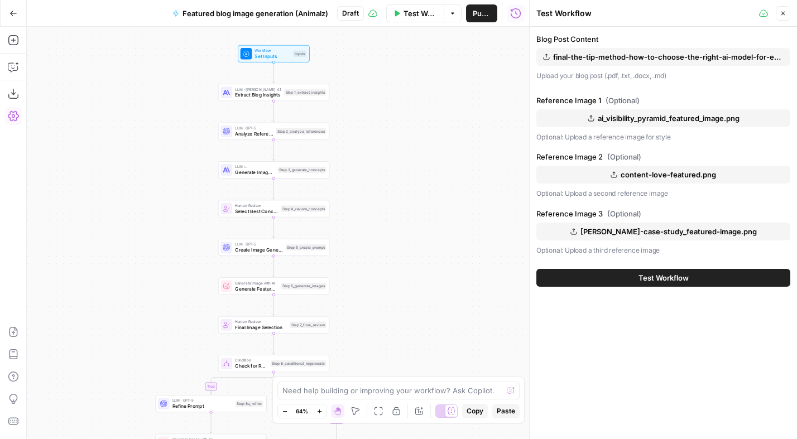
click at [664, 280] on span "Test Workflow" at bounding box center [664, 277] width 50 height 11
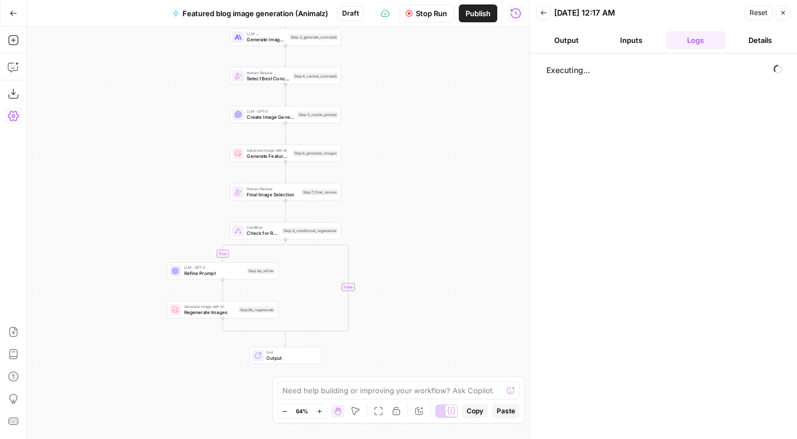
drag, startPoint x: 410, startPoint y: 263, endPoint x: 422, endPoint y: 130, distance: 133.4
click at [422, 130] on div "true false Workflow Set Inputs Inputs LLM · [PERSON_NAME] Opus 4.1 Extract Blog…" at bounding box center [278, 233] width 503 height 413
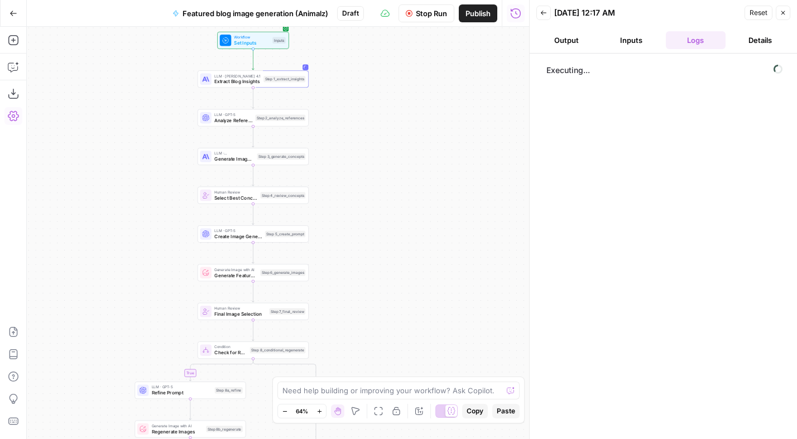
drag, startPoint x: 451, startPoint y: 203, endPoint x: 434, endPoint y: 325, distance: 123.4
click at [429, 334] on div "true false Workflow Set Inputs Inputs LLM · [PERSON_NAME] Opus 4.1 Extract Blog…" at bounding box center [278, 233] width 503 height 413
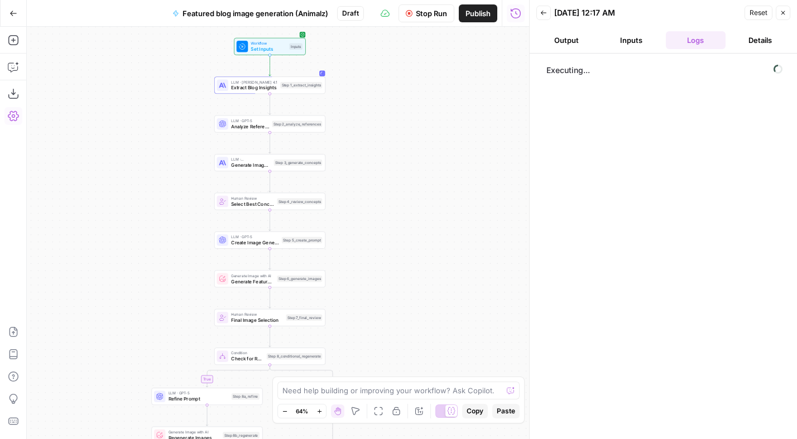
drag, startPoint x: 399, startPoint y: 183, endPoint x: 404, endPoint y: 174, distance: 10.1
click at [404, 174] on div "true false Workflow Set Inputs Inputs LLM · [PERSON_NAME] Opus 4.1 Extract Blog…" at bounding box center [278, 233] width 503 height 413
click at [276, 85] on span "Extract Blog Insights" at bounding box center [254, 87] width 46 height 7
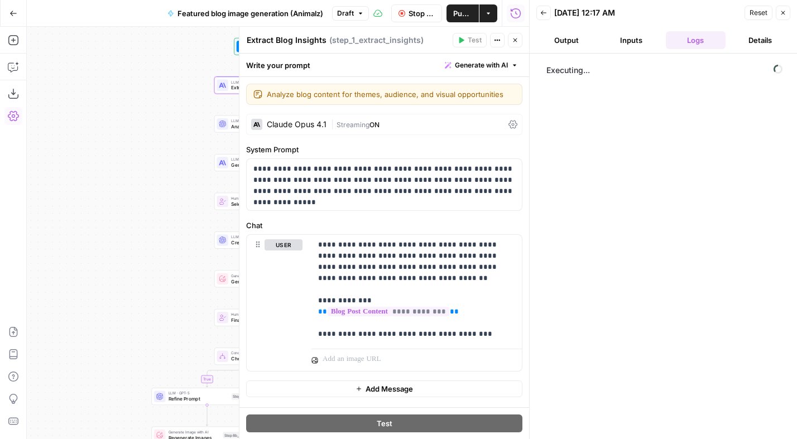
click at [370, 121] on span "ON" at bounding box center [375, 125] width 10 height 8
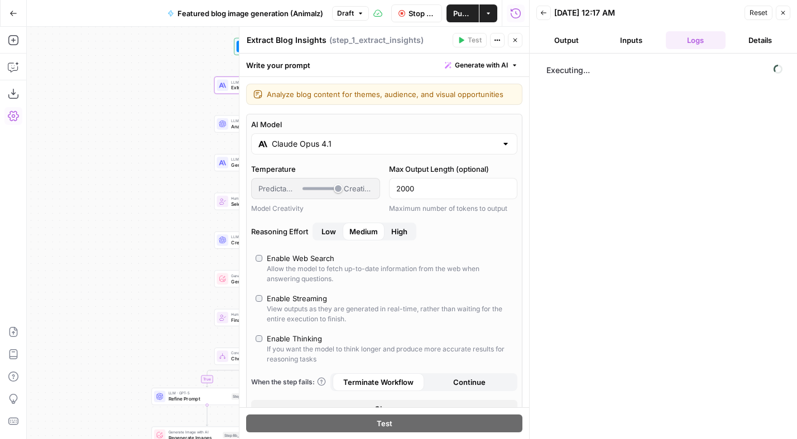
click at [514, 38] on icon "button" at bounding box center [515, 40] width 7 height 7
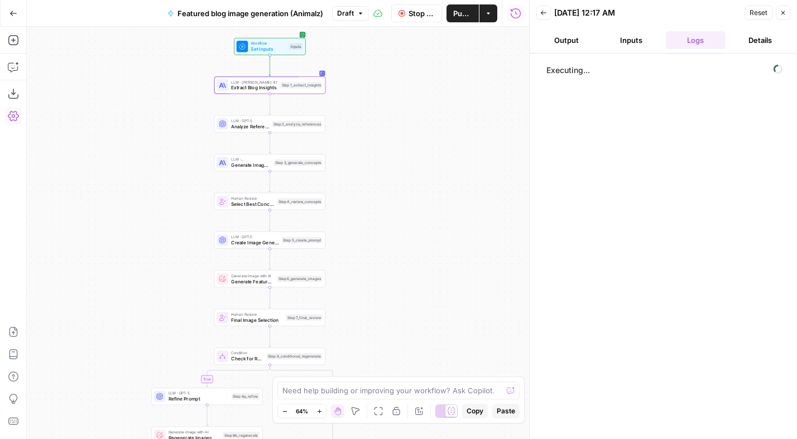
click at [272, 50] on span "Set Inputs" at bounding box center [269, 48] width 36 height 7
click at [274, 47] on span "Set Inputs" at bounding box center [268, 48] width 36 height 7
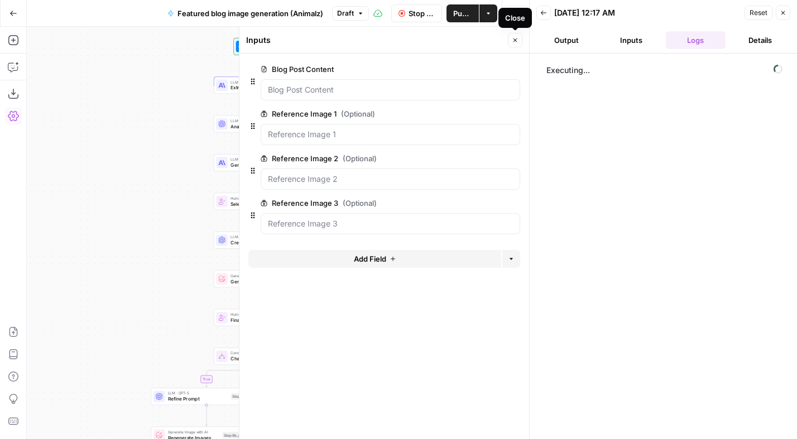
click at [517, 42] on icon "button" at bounding box center [515, 40] width 7 height 7
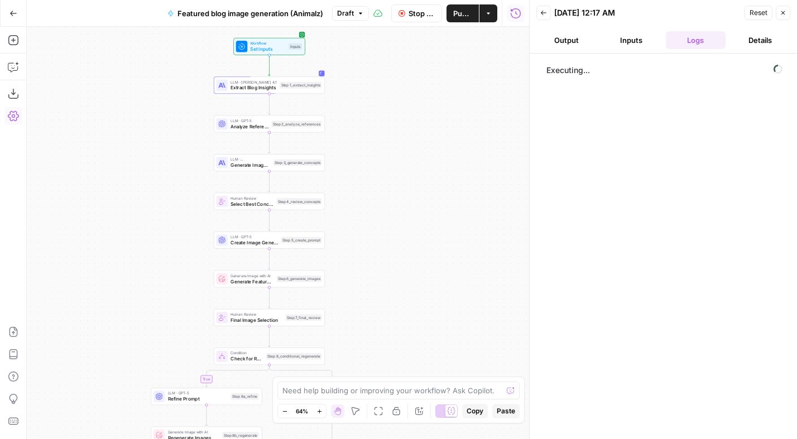
click at [547, 13] on icon "button" at bounding box center [543, 12] width 7 height 7
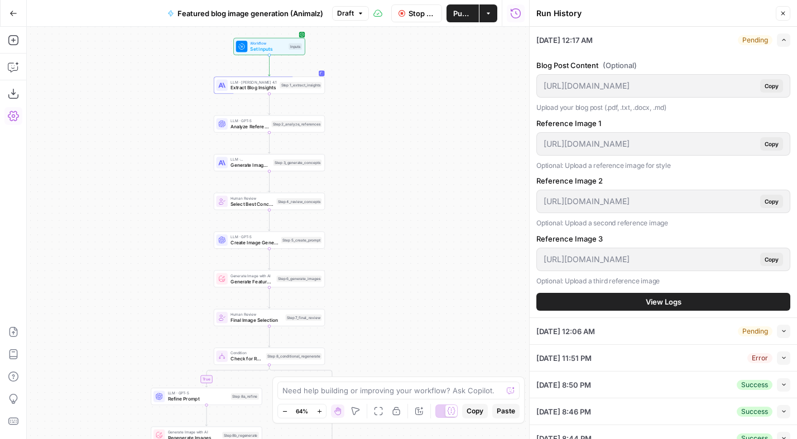
click at [424, 16] on span "Stop Run" at bounding box center [422, 13] width 26 height 11
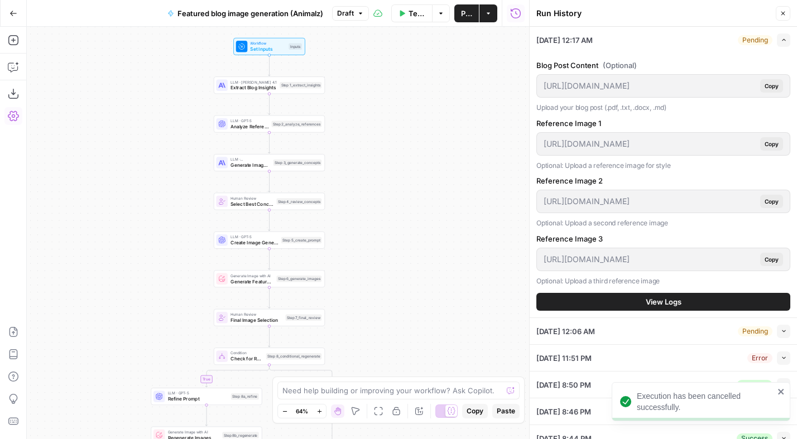
click at [776, 360] on div "Collapse" at bounding box center [770, 363] width 29 height 11
click at [739, 357] on div "[DATE] 11:51 PM Error Collapse" at bounding box center [664, 358] width 254 height 26
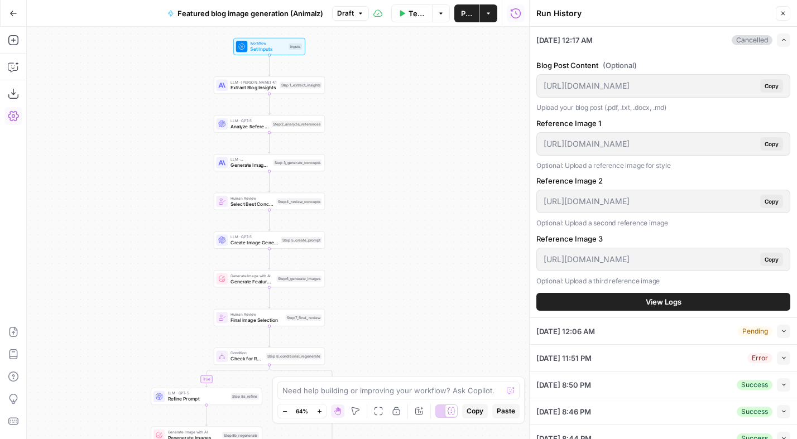
click at [781, 359] on icon "button" at bounding box center [784, 358] width 6 height 6
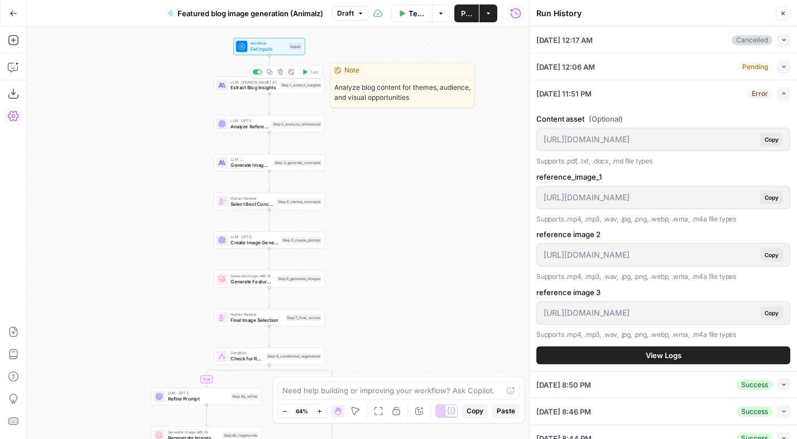
click at [265, 87] on span "Extract Blog Insights" at bounding box center [254, 87] width 46 height 7
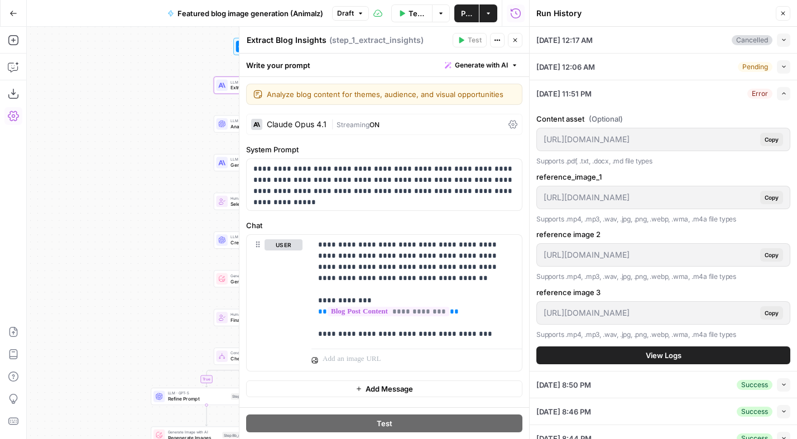
click at [326, 127] on div "Claude Opus 4.1" at bounding box center [297, 125] width 60 height 8
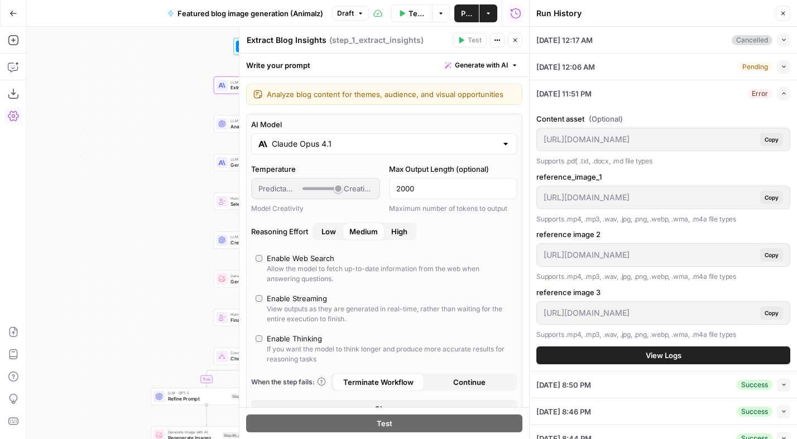
click at [298, 145] on input "Claude Opus 4.1" at bounding box center [384, 143] width 225 height 11
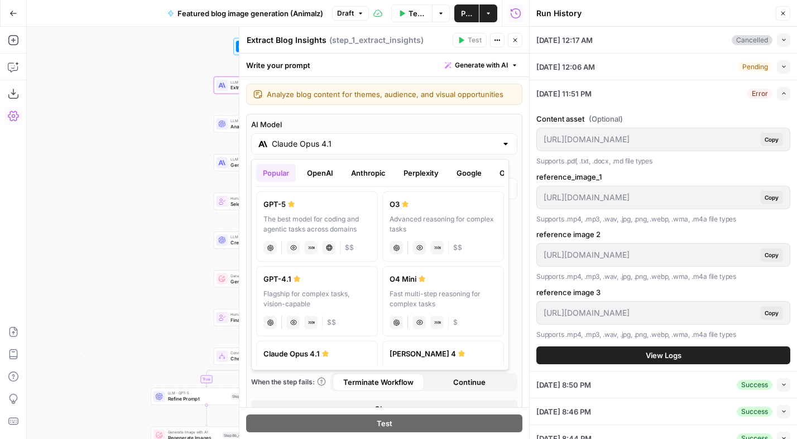
click at [303, 207] on div "GPT-5" at bounding box center [317, 204] width 107 height 11
type input "GPT-5"
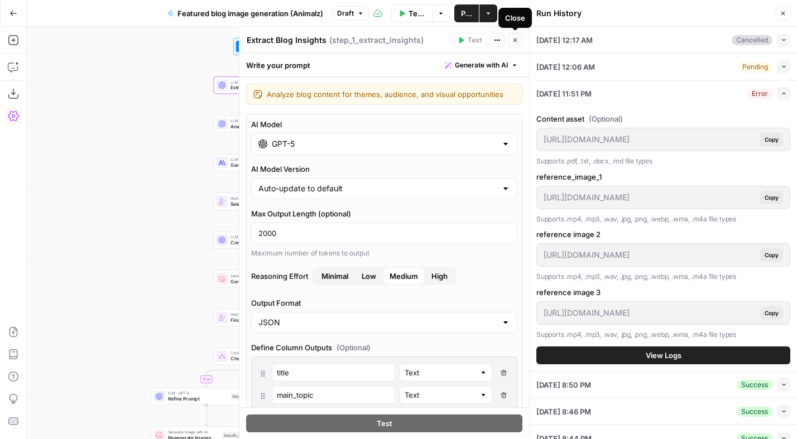
click at [514, 44] on button "Close" at bounding box center [515, 40] width 15 height 15
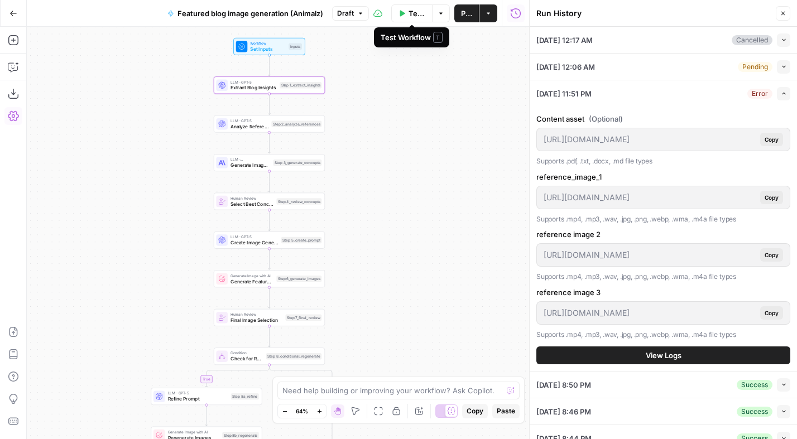
click at [411, 13] on span "Test Workflow" at bounding box center [417, 13] width 17 height 11
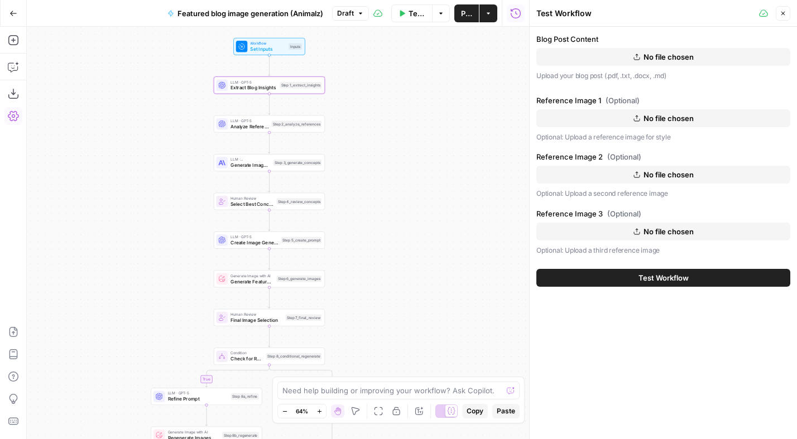
click at [639, 52] on button "No file chosen" at bounding box center [664, 57] width 254 height 18
click at [645, 120] on span "No file chosen" at bounding box center [669, 118] width 50 height 11
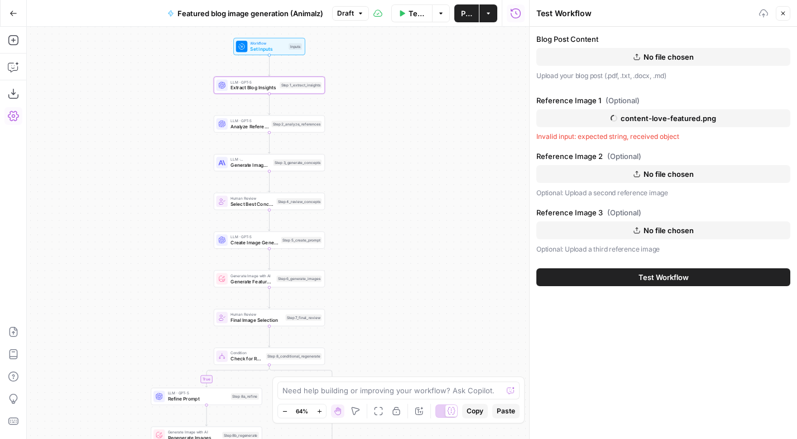
click at [653, 174] on span "No file chosen" at bounding box center [669, 174] width 50 height 11
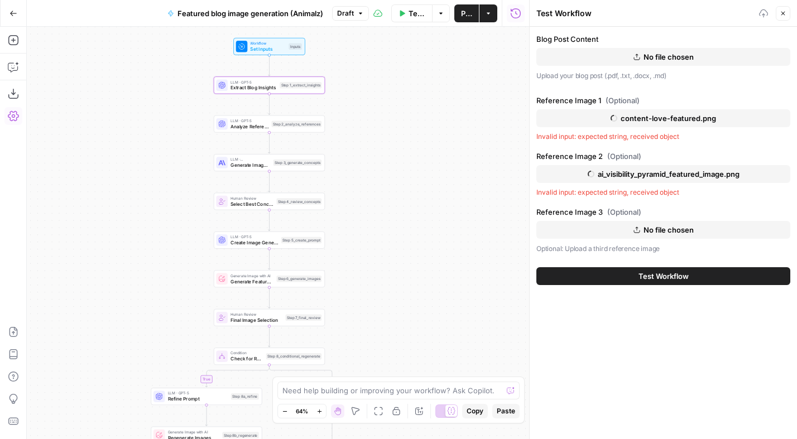
click at [674, 232] on span "No file chosen" at bounding box center [669, 229] width 50 height 11
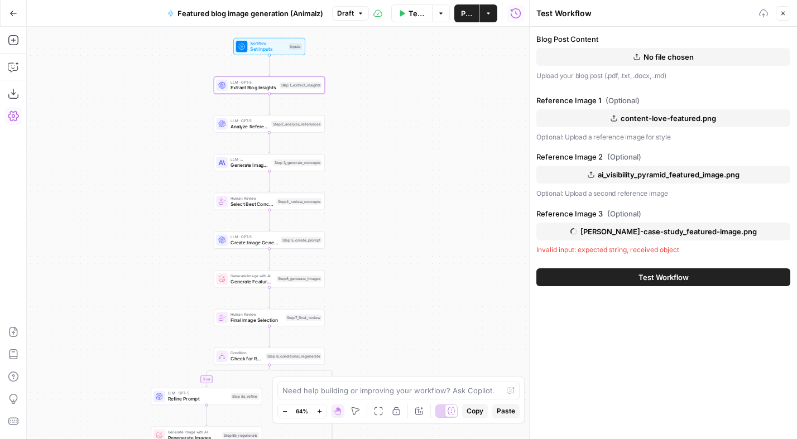
click at [641, 57] on button "No file chosen" at bounding box center [664, 57] width 254 height 18
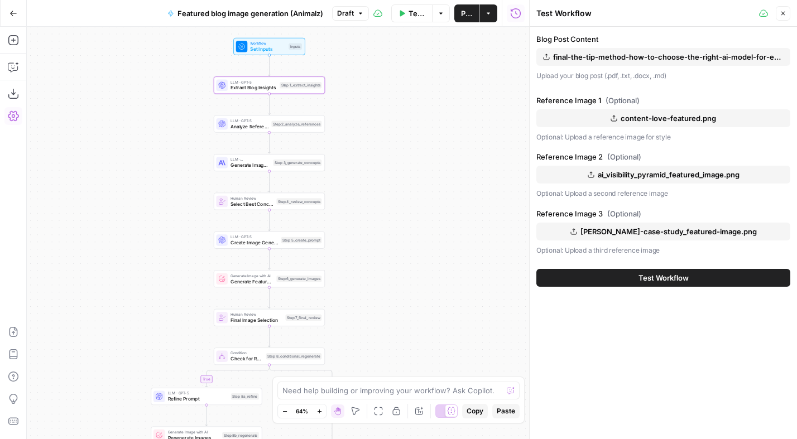
click at [656, 279] on span "Test Workflow" at bounding box center [664, 277] width 50 height 11
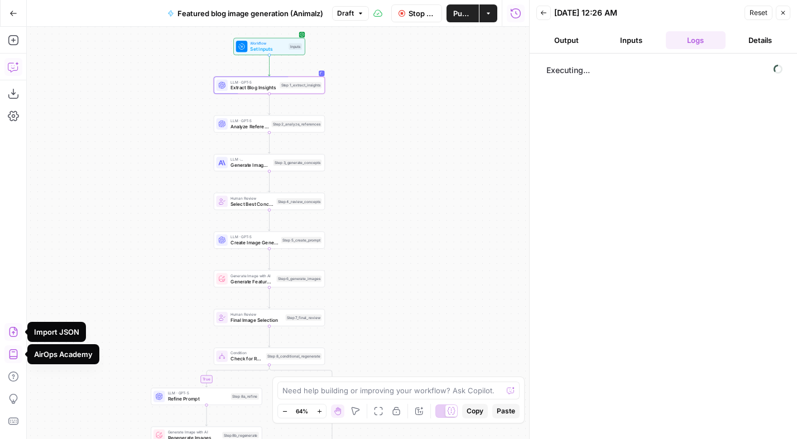
click at [15, 64] on icon "button" at bounding box center [13, 66] width 11 height 11
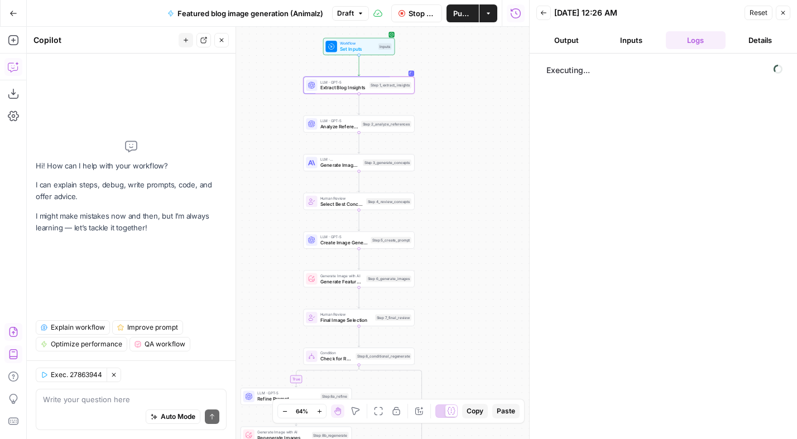
click at [157, 346] on span "QA workflow" at bounding box center [165, 344] width 41 height 10
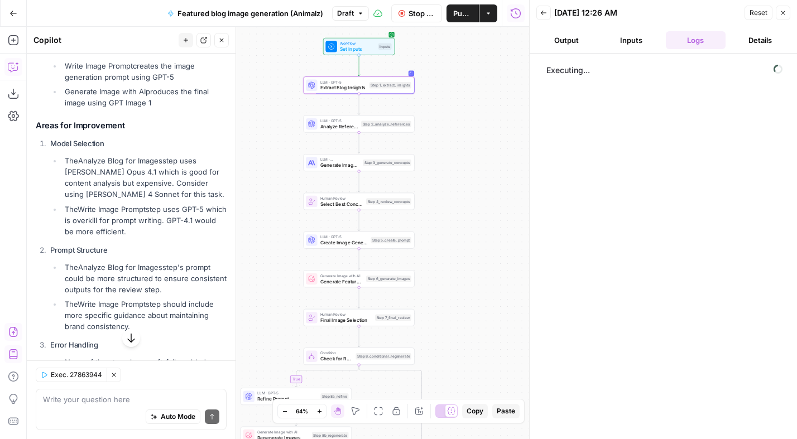
scroll to position [542, 0]
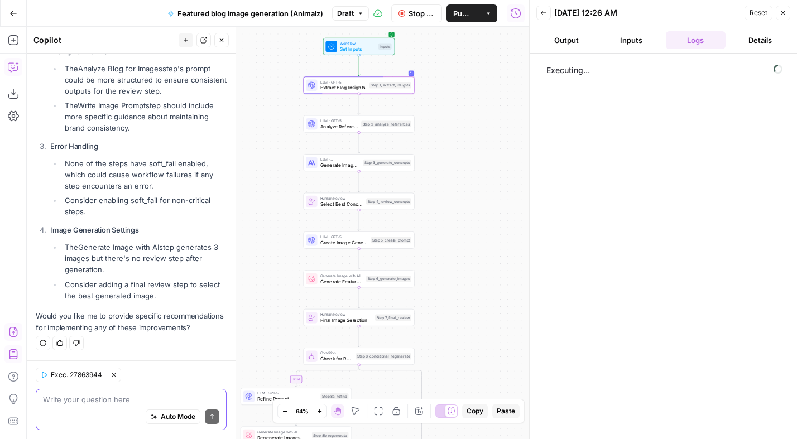
click at [104, 398] on textarea at bounding box center [131, 399] width 176 height 11
type textarea "The first step stays stuck at "Executing...""
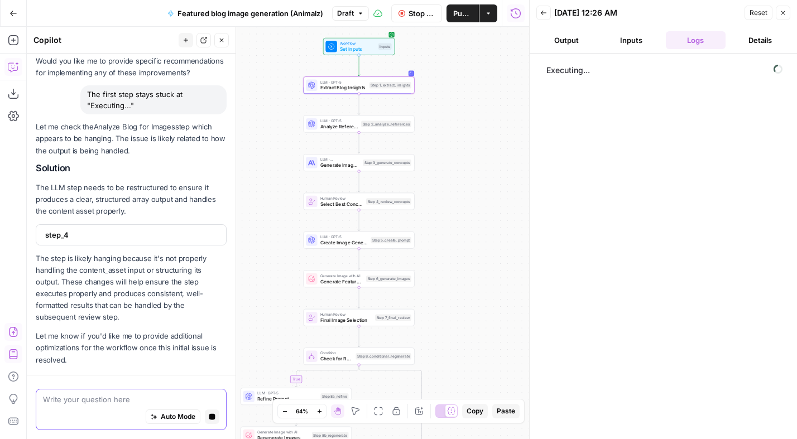
scroll to position [829, 0]
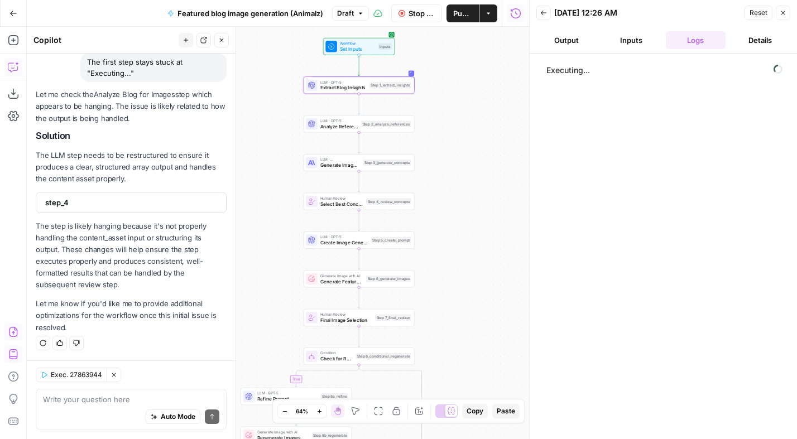
click at [421, 13] on span "Stop Run" at bounding box center [422, 13] width 26 height 11
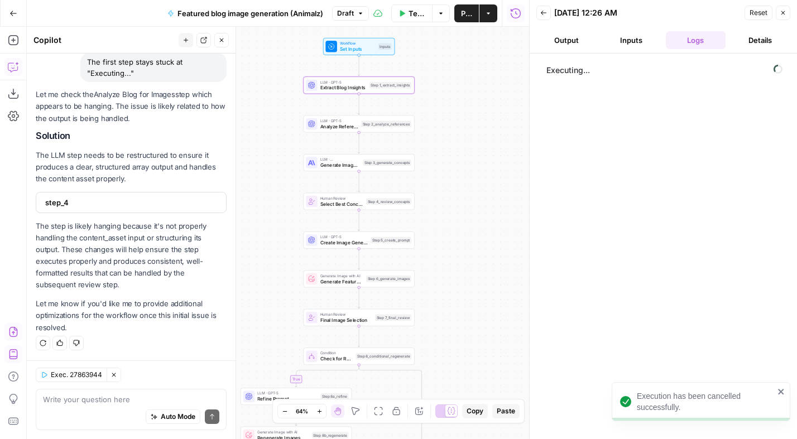
click at [418, 13] on span "Test Workflow" at bounding box center [417, 13] width 17 height 11
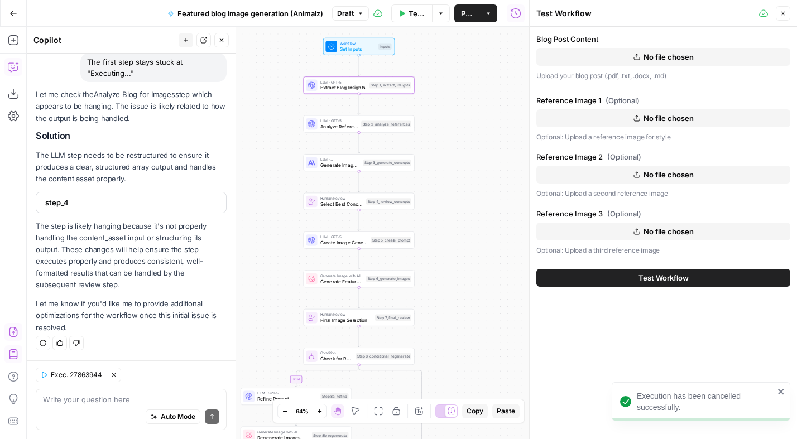
click at [13, 330] on icon "button" at bounding box center [13, 332] width 11 height 11
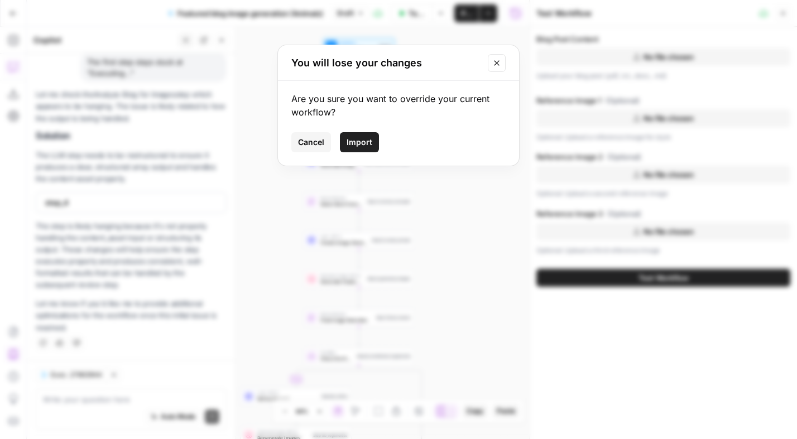
click at [358, 145] on span "Import" at bounding box center [360, 142] width 26 height 11
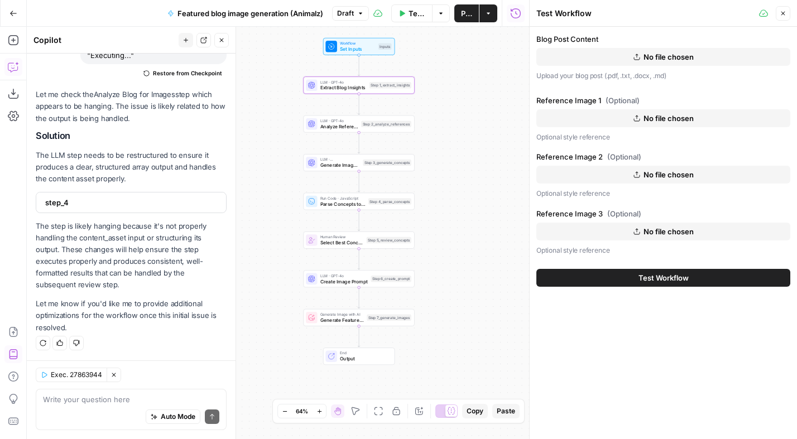
click at [465, 103] on div "Workflow Set Inputs Inputs LLM · GPT-4o Extract Blog Insights Step 1_extract_in…" at bounding box center [278, 233] width 503 height 413
click at [16, 331] on icon "button" at bounding box center [13, 332] width 11 height 11
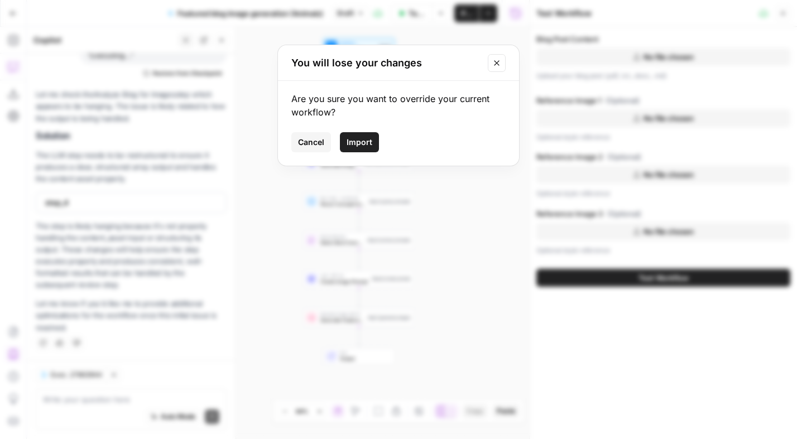
click at [347, 144] on span "Import" at bounding box center [360, 142] width 26 height 11
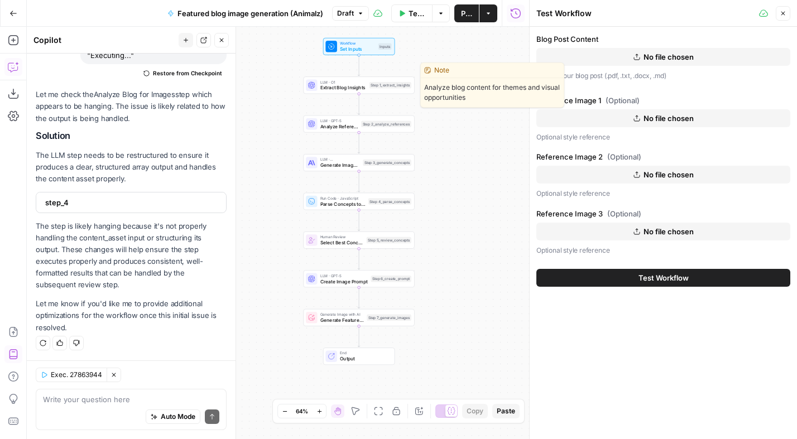
click at [355, 89] on span "Extract Blog Insights" at bounding box center [344, 87] width 46 height 7
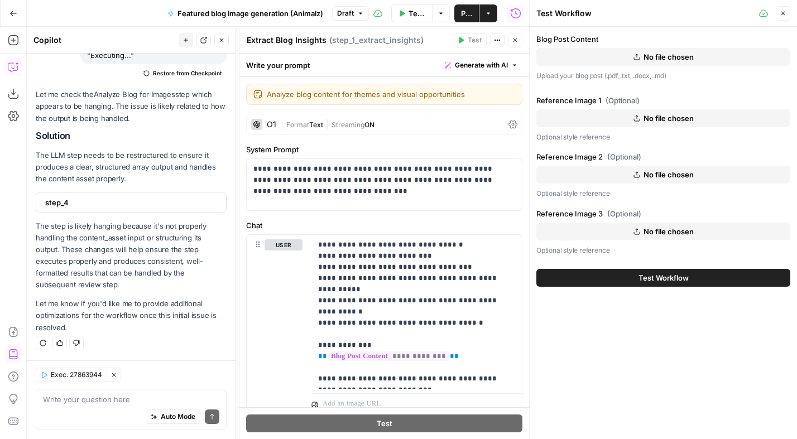
click at [275, 125] on div "O1" at bounding box center [271, 125] width 9 height 8
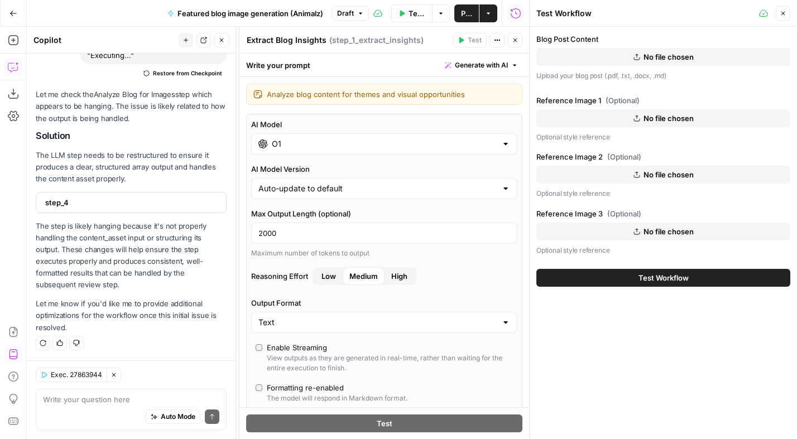
click at [292, 138] on input "O1" at bounding box center [384, 143] width 225 height 11
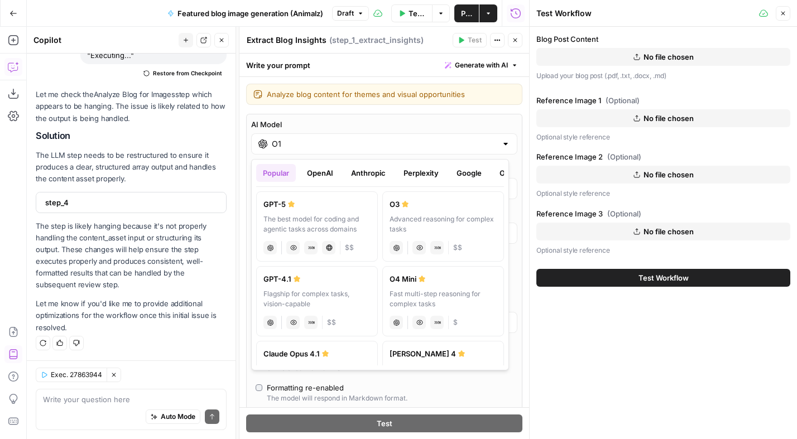
click at [323, 212] on label "GPT-5 The best model for coding and agentic tasks across domains chat Vision Ca…" at bounding box center [317, 227] width 122 height 70
click at [291, 143] on input "GPT-5" at bounding box center [384, 143] width 225 height 11
click at [409, 210] on label "O3 Advanced reasoning for complex tasks chat Vision Capabilities JSON Mode $$" at bounding box center [443, 227] width 122 height 70
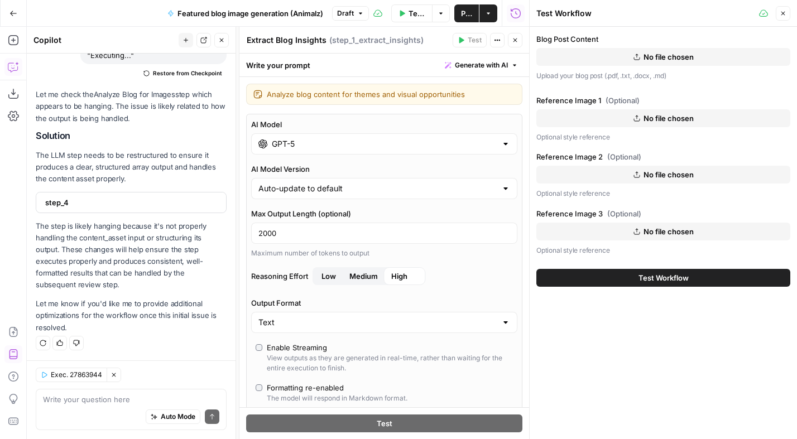
type input "O3"
click at [515, 42] on icon "button" at bounding box center [515, 40] width 7 height 7
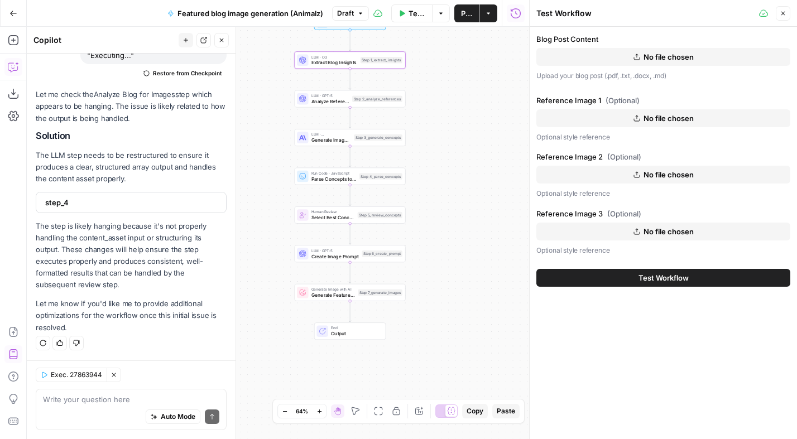
drag, startPoint x: 460, startPoint y: 172, endPoint x: 451, endPoint y: 147, distance: 26.1
click at [451, 147] on div "Workflow Set Inputs Inputs LLM · O3 Extract Blog Insights Step 1_extract_insigh…" at bounding box center [278, 233] width 503 height 413
click at [404, 16] on icon "button" at bounding box center [402, 13] width 7 height 7
click at [421, 13] on span "Test Workflow" at bounding box center [417, 13] width 17 height 11
click at [638, 56] on icon "button" at bounding box center [637, 57] width 7 height 7
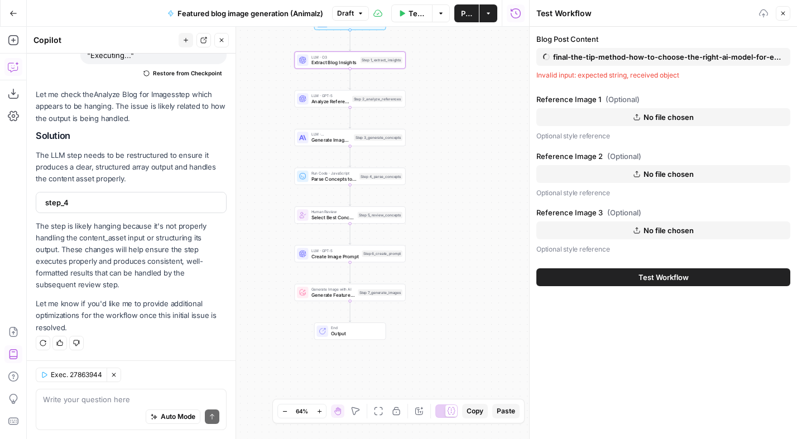
click at [660, 117] on span "No file chosen" at bounding box center [669, 117] width 50 height 11
click at [638, 175] on icon "button" at bounding box center [637, 174] width 7 height 7
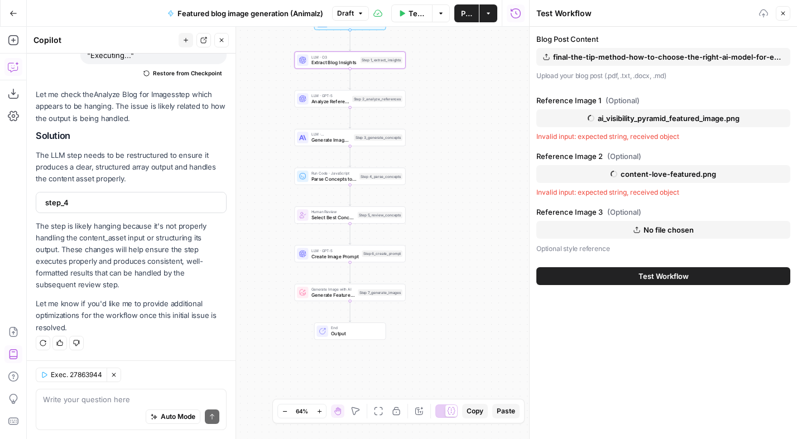
click at [643, 228] on button "No file chosen" at bounding box center [664, 230] width 254 height 18
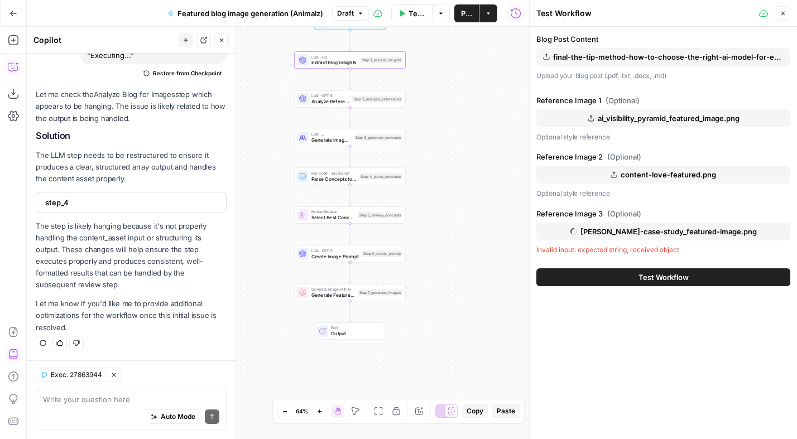
click at [666, 280] on span "Test Workflow" at bounding box center [664, 277] width 50 height 11
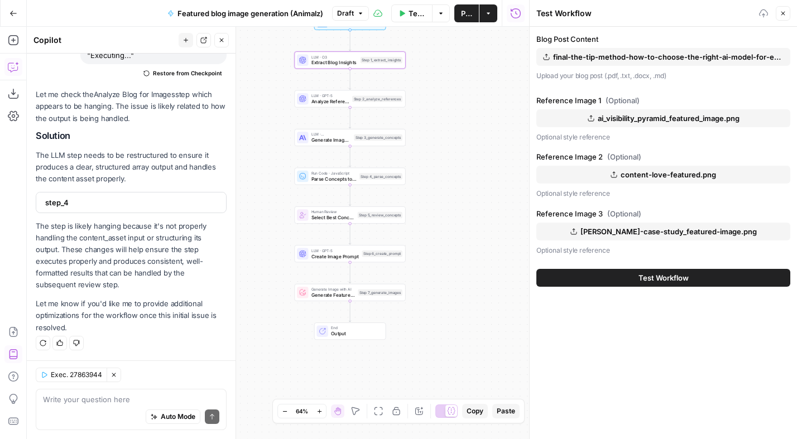
click at [656, 276] on span "Test Workflow" at bounding box center [664, 277] width 50 height 11
click at [675, 278] on span "Test Workflow" at bounding box center [664, 277] width 50 height 11
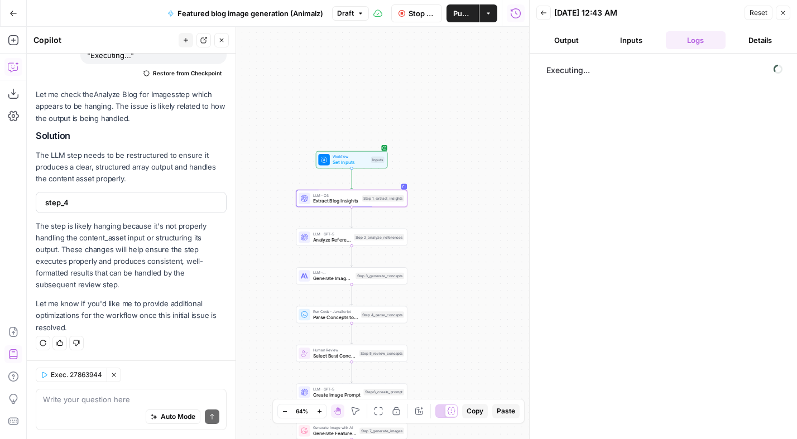
click at [80, 408] on div "Auto Mode Send" at bounding box center [131, 417] width 176 height 25
type textarea "It still gets stuck at the first step. Any idea why?"
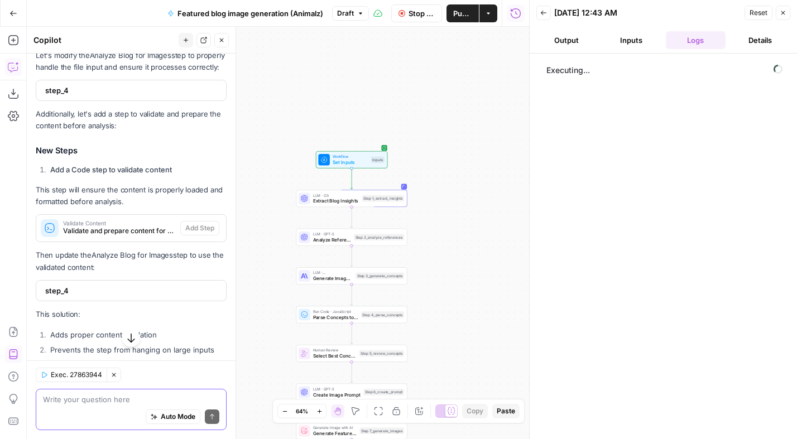
scroll to position [1511, 0]
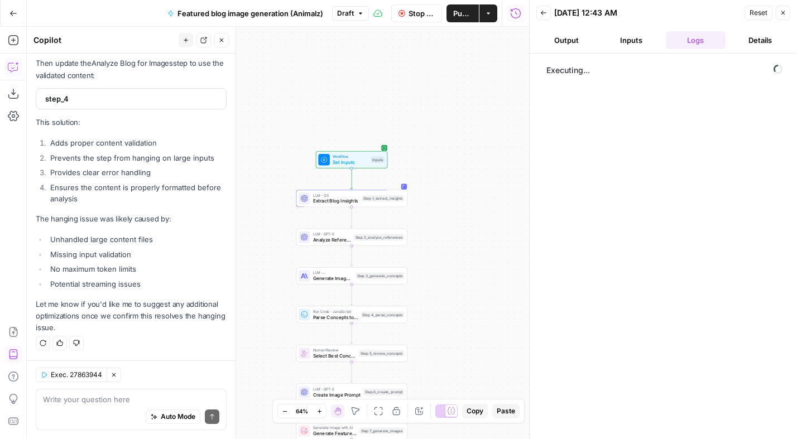
click at [83, 95] on span "step_4" at bounding box center [130, 98] width 170 height 11
click at [102, 97] on span "step_4" at bounding box center [130, 98] width 170 height 11
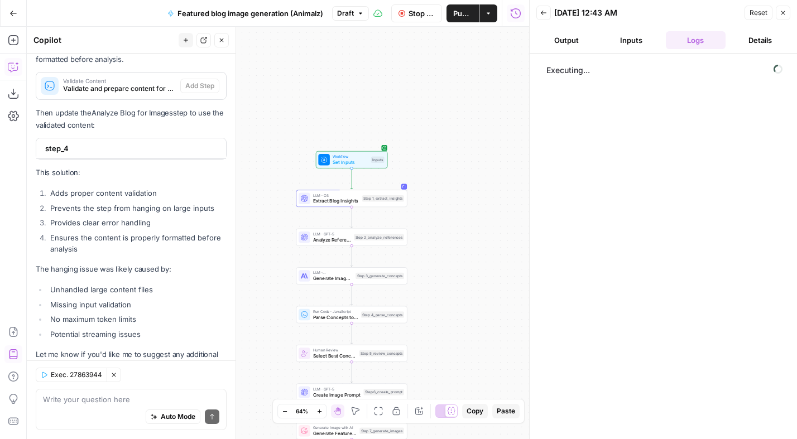
scroll to position [1434, 0]
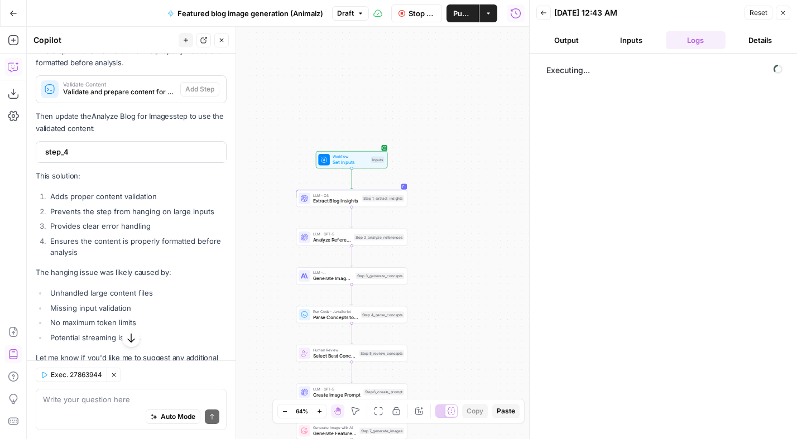
click at [127, 97] on span "Validate and prepare content for analysis" at bounding box center [119, 92] width 113 height 10
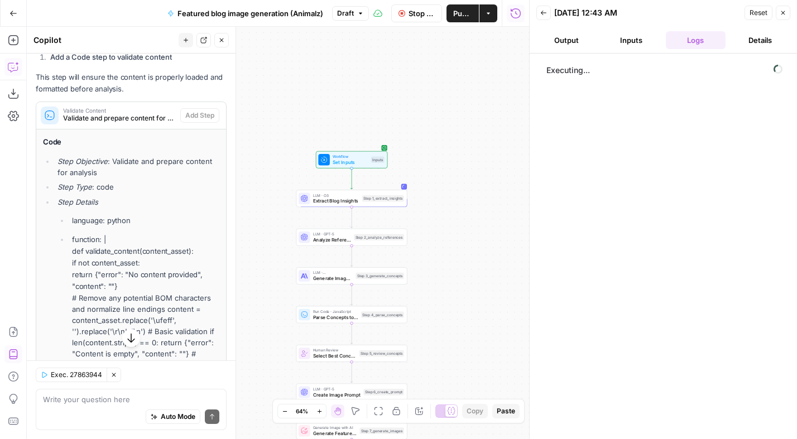
scroll to position [1404, 0]
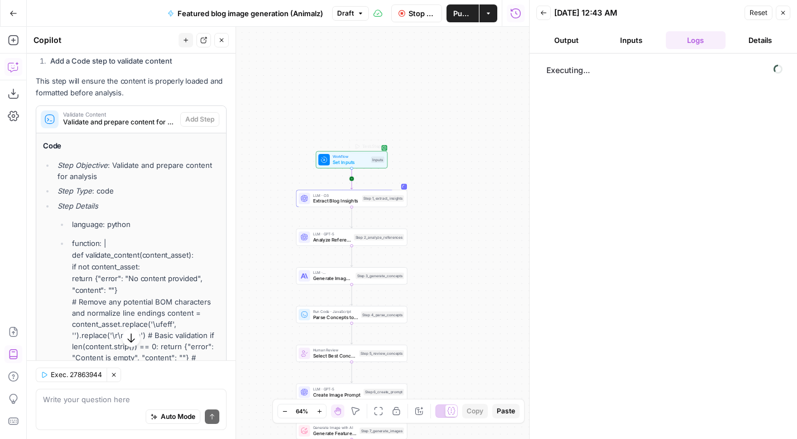
drag, startPoint x: 141, startPoint y: 140, endPoint x: 325, endPoint y: 177, distance: 187.4
click at [349, 178] on body "Animalz New Home Browse Your Data Usage Settings Recent Grids GigaEnergy Webflo…" at bounding box center [398, 219] width 797 height 439
click at [425, 17] on span "Stop Run" at bounding box center [422, 13] width 26 height 11
